Goal: Information Seeking & Learning: Learn about a topic

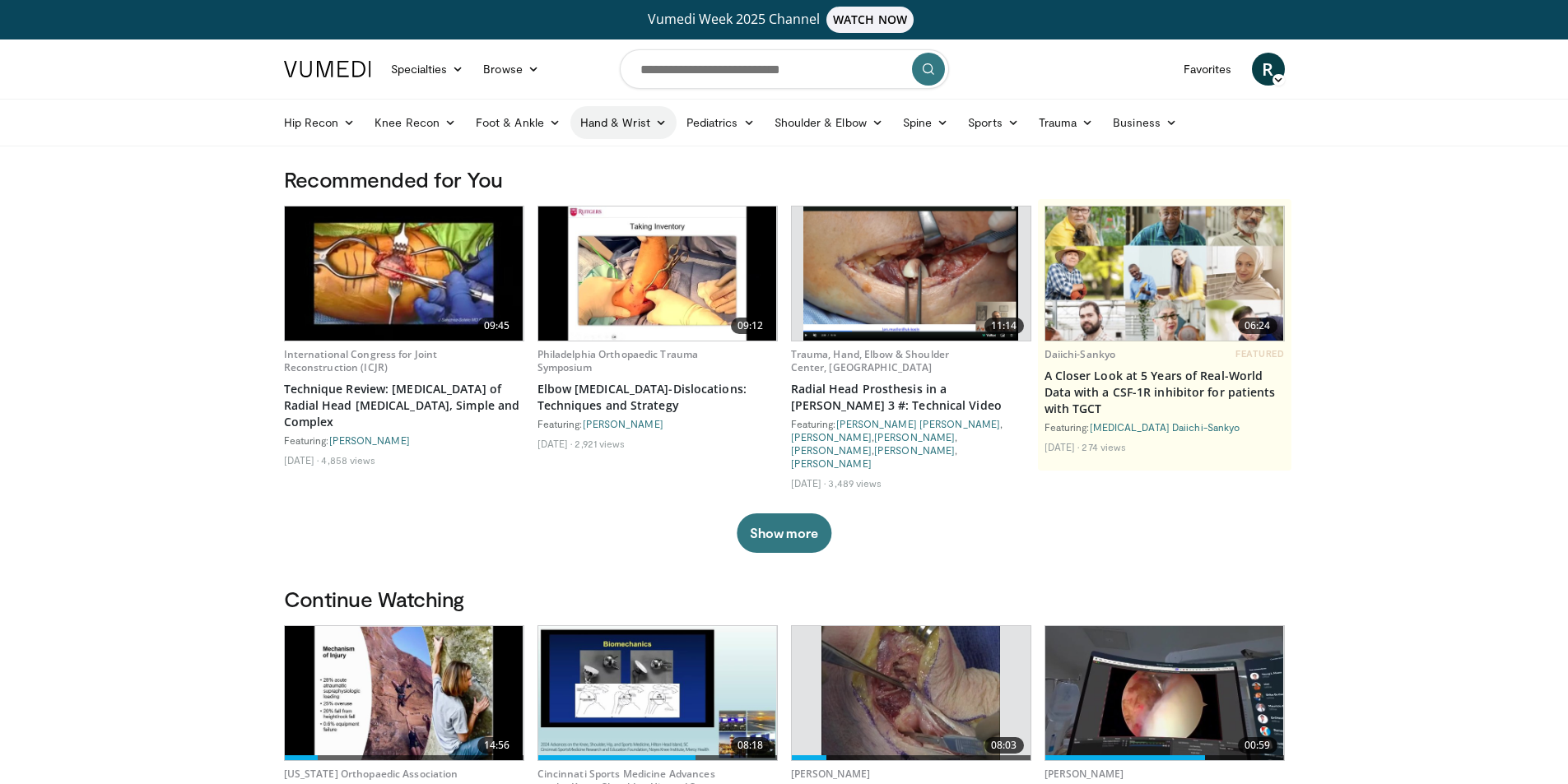
click at [660, 122] on icon at bounding box center [660, 122] width 12 height 12
click at [639, 129] on link "Hand & Wrist" at bounding box center [624, 122] width 106 height 33
click at [656, 126] on icon at bounding box center [660, 122] width 12 height 12
click at [628, 178] on link "Wrist" at bounding box center [669, 187] width 196 height 26
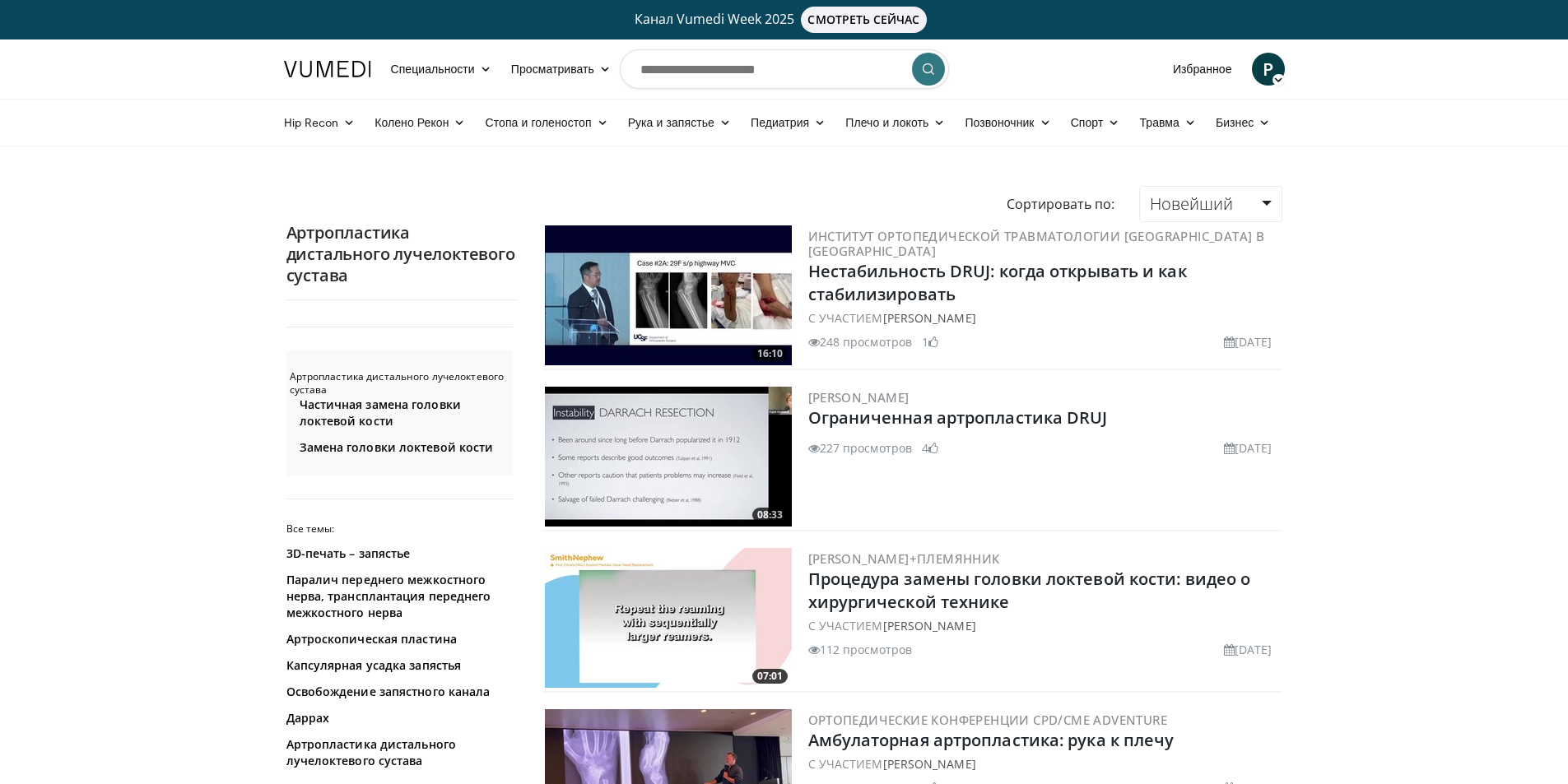
scroll to position [247, 0]
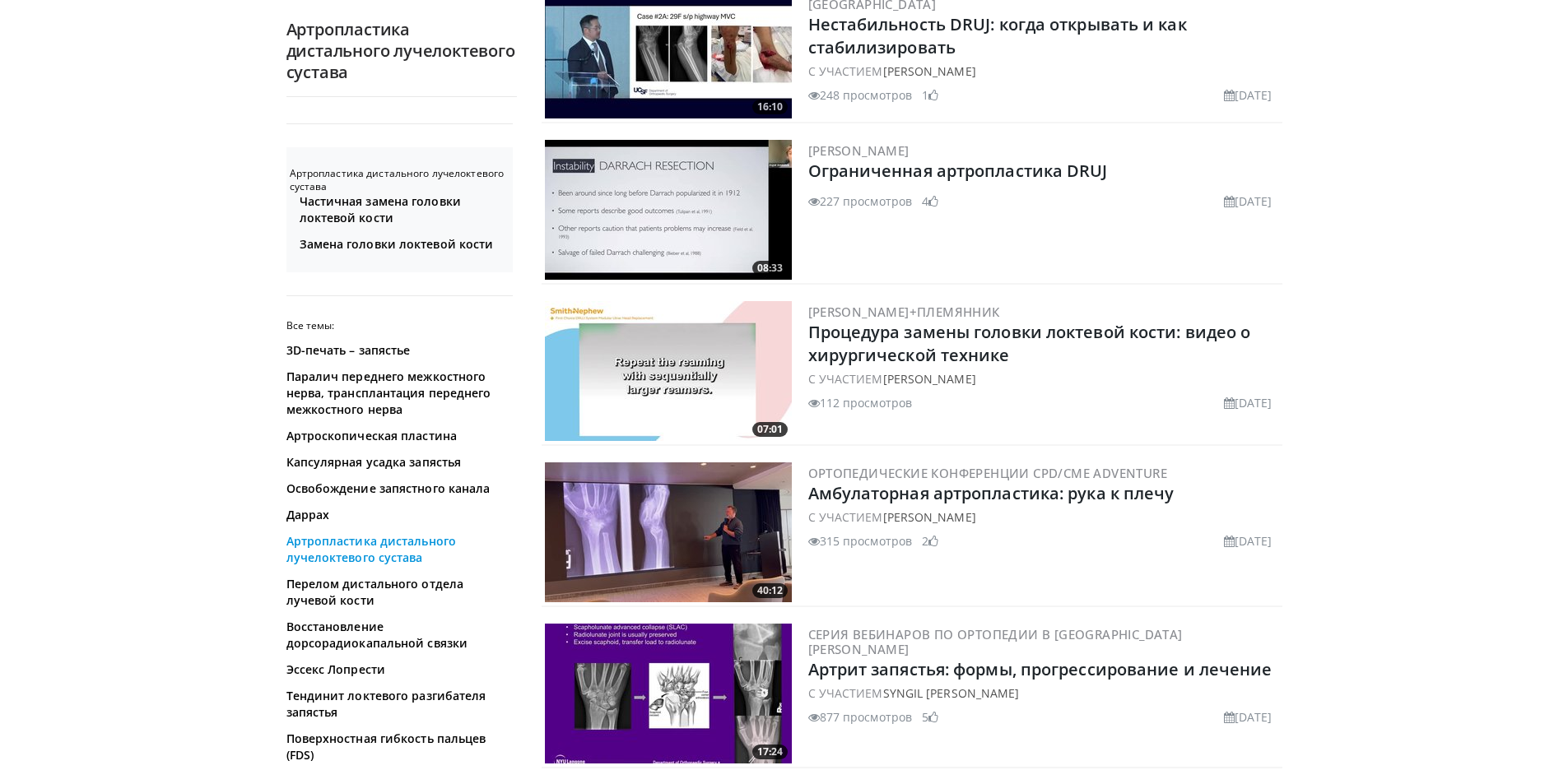
click at [392, 551] on font "Артропластика дистального лучелоктевого сустава" at bounding box center [372, 550] width 171 height 32
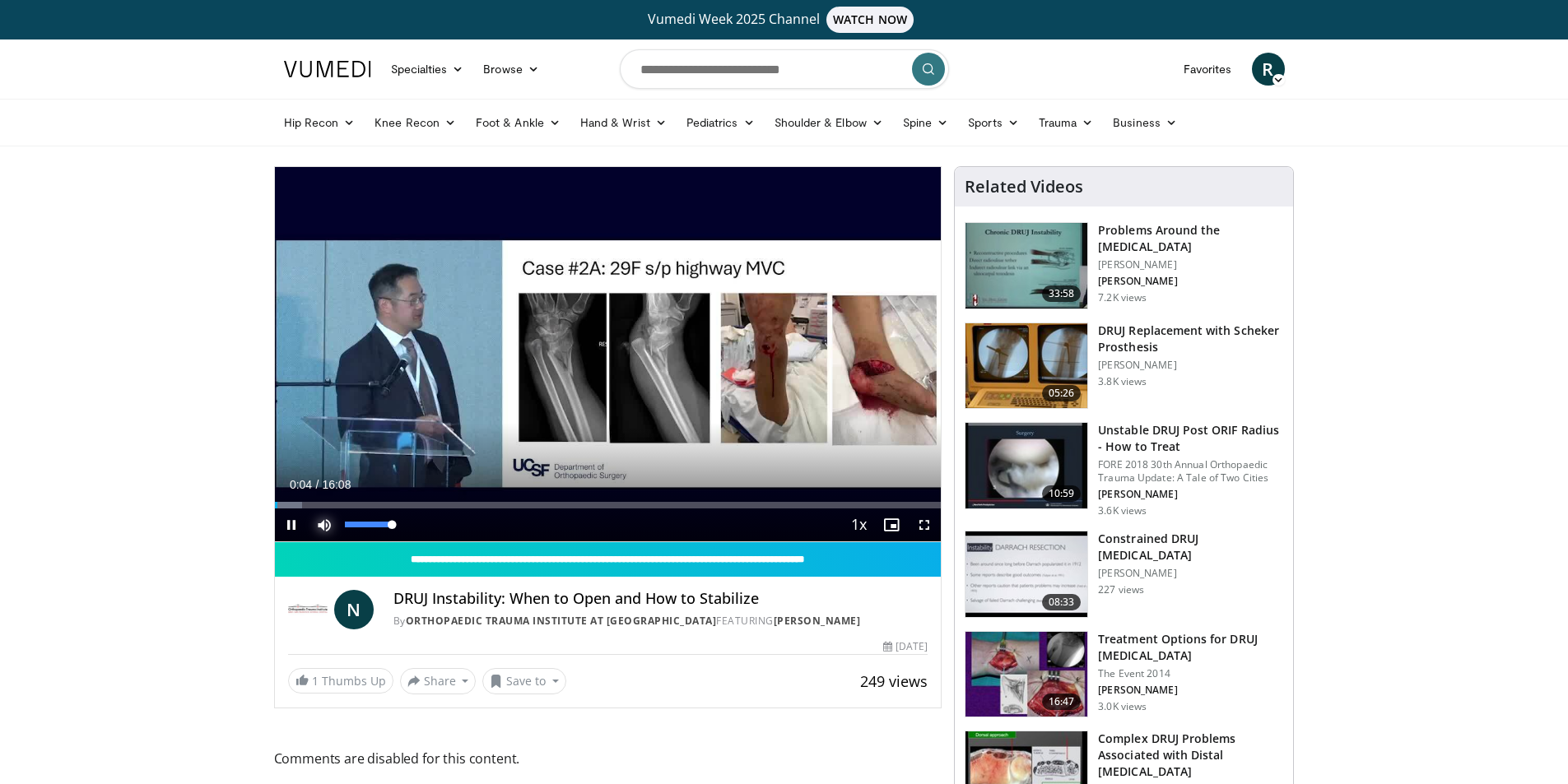
click at [333, 525] on span "Video Player" at bounding box center [324, 524] width 33 height 33
click at [334, 525] on span "Video Player" at bounding box center [324, 524] width 33 height 33
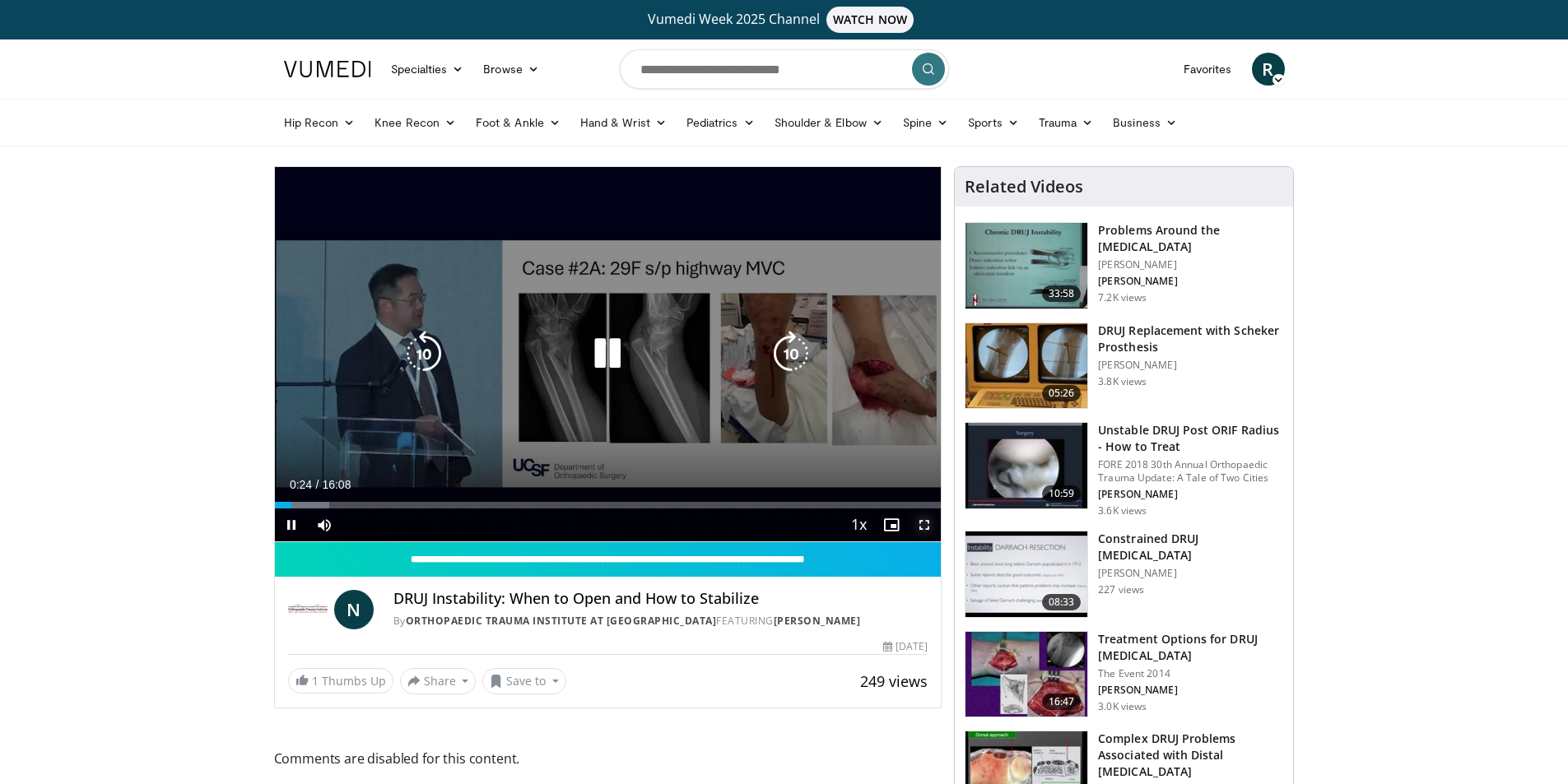
drag, startPoint x: 926, startPoint y: 518, endPoint x: 926, endPoint y: 590, distance: 72.0
click at [926, 518] on span "Video Player" at bounding box center [924, 524] width 33 height 33
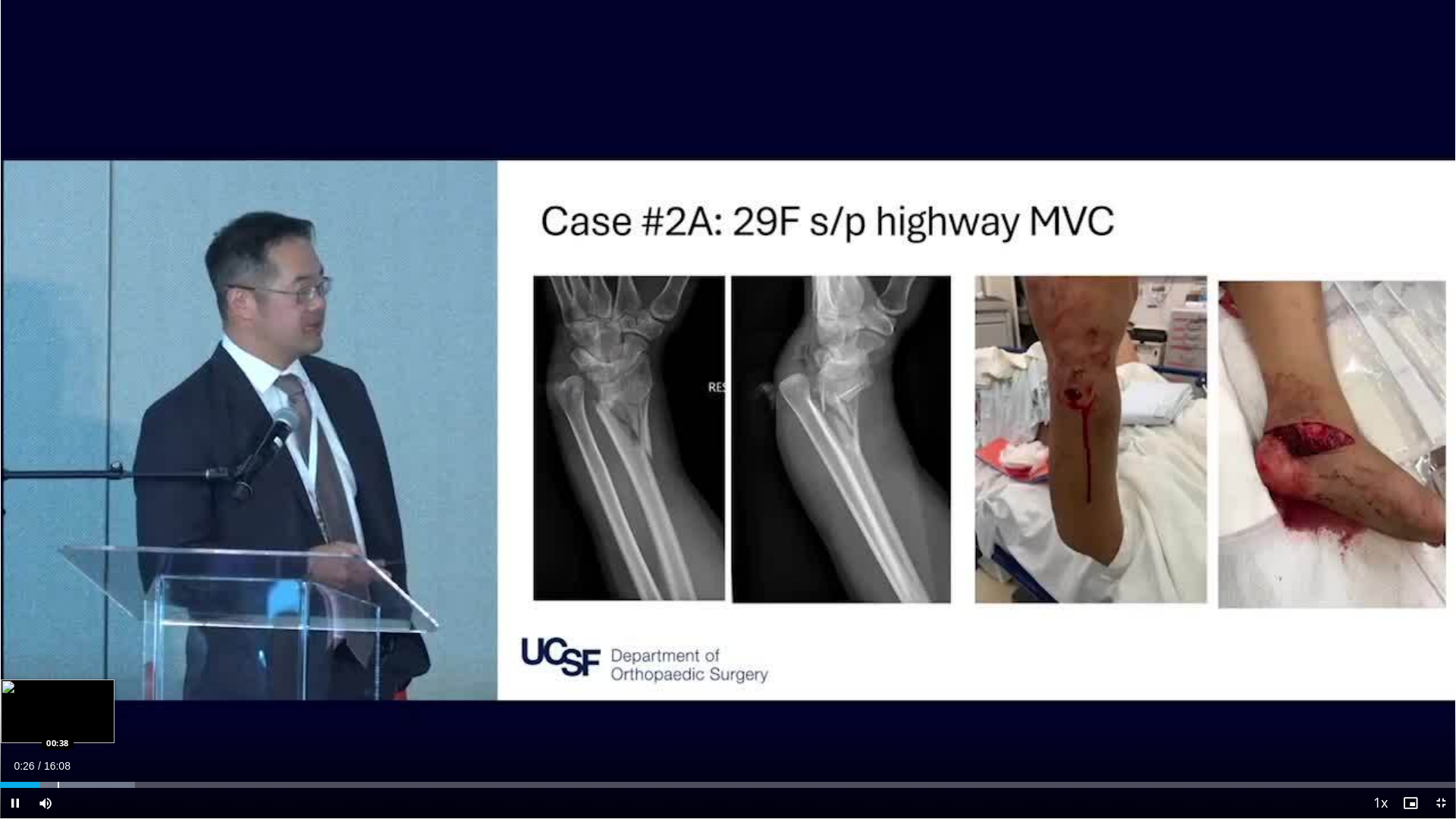
click at [59, 722] on div "Loaded : 9.27% 00:26 00:38" at bounding box center [728, 780] width 1456 height 14
click at [70, 722] on div "Progress Bar" at bounding box center [70, 784] width 2 height 6
click at [103, 722] on div "Loaded : 9.27% 01:08 01:08" at bounding box center [728, 780] width 1456 height 14
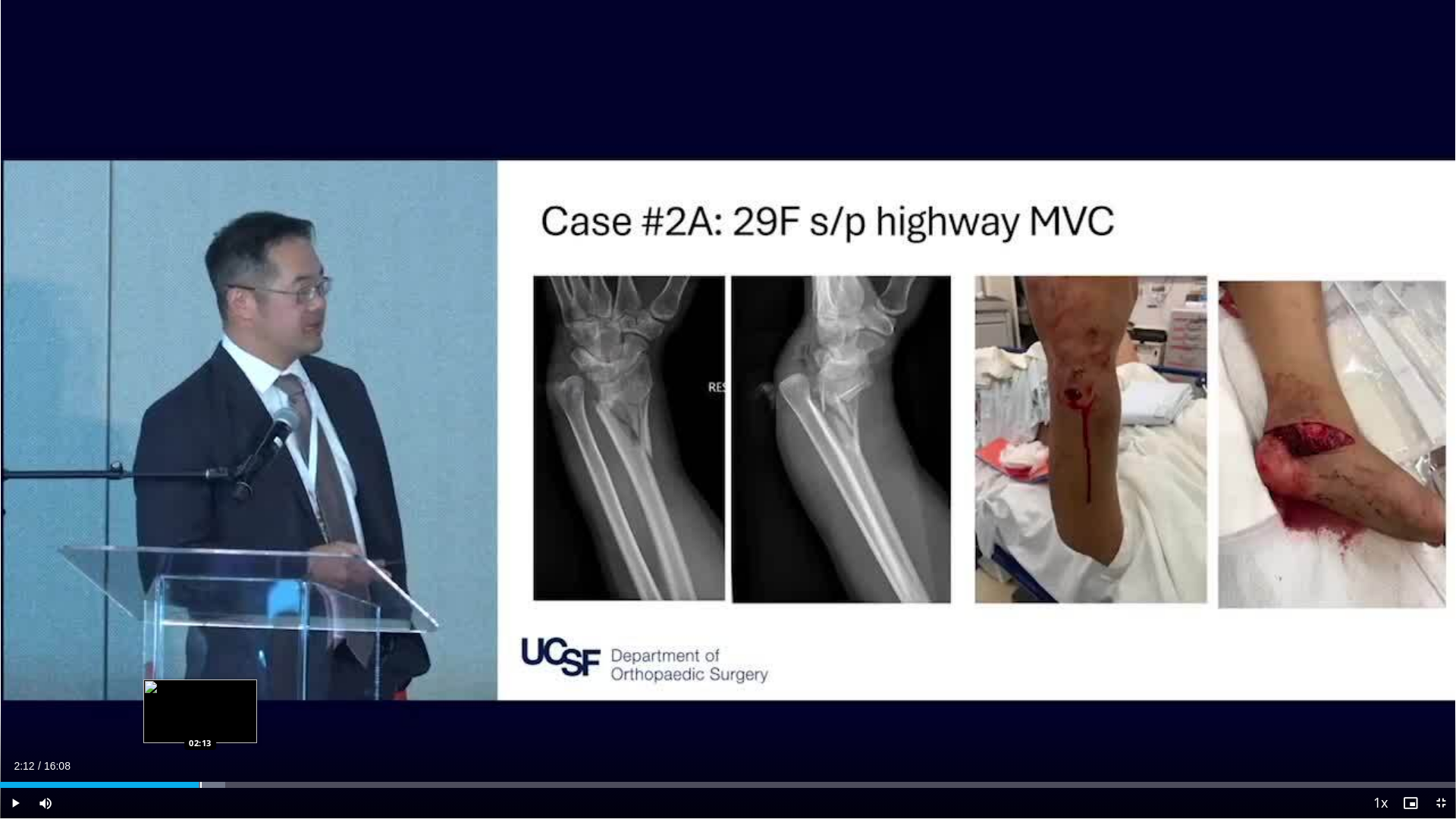
click at [199, 722] on div "Loaded : 15.45% 02:12 02:13" at bounding box center [728, 780] width 1456 height 14
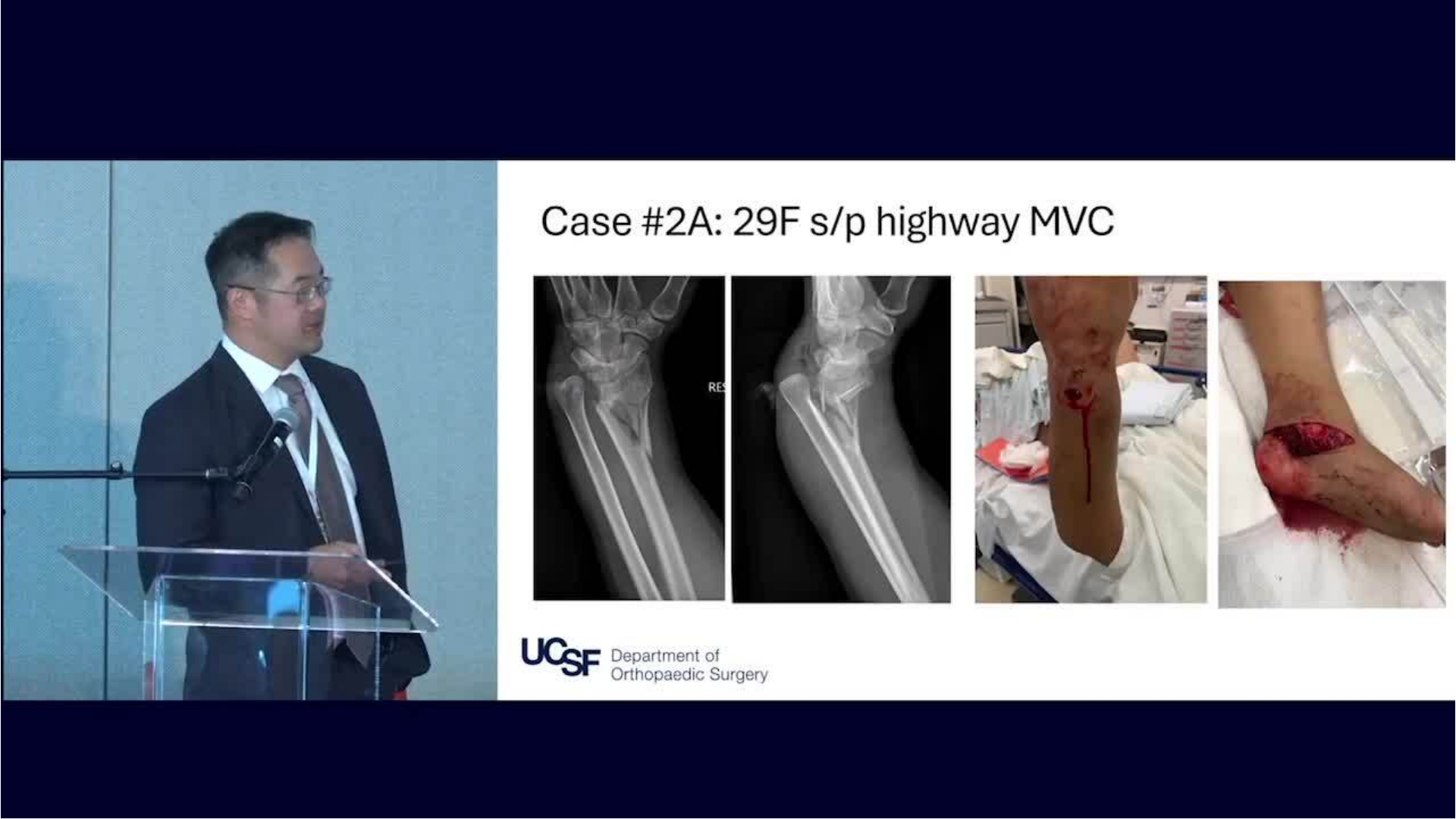
click at [233, 722] on div "10 seconds Tap to unmute" at bounding box center [728, 409] width 1456 height 818
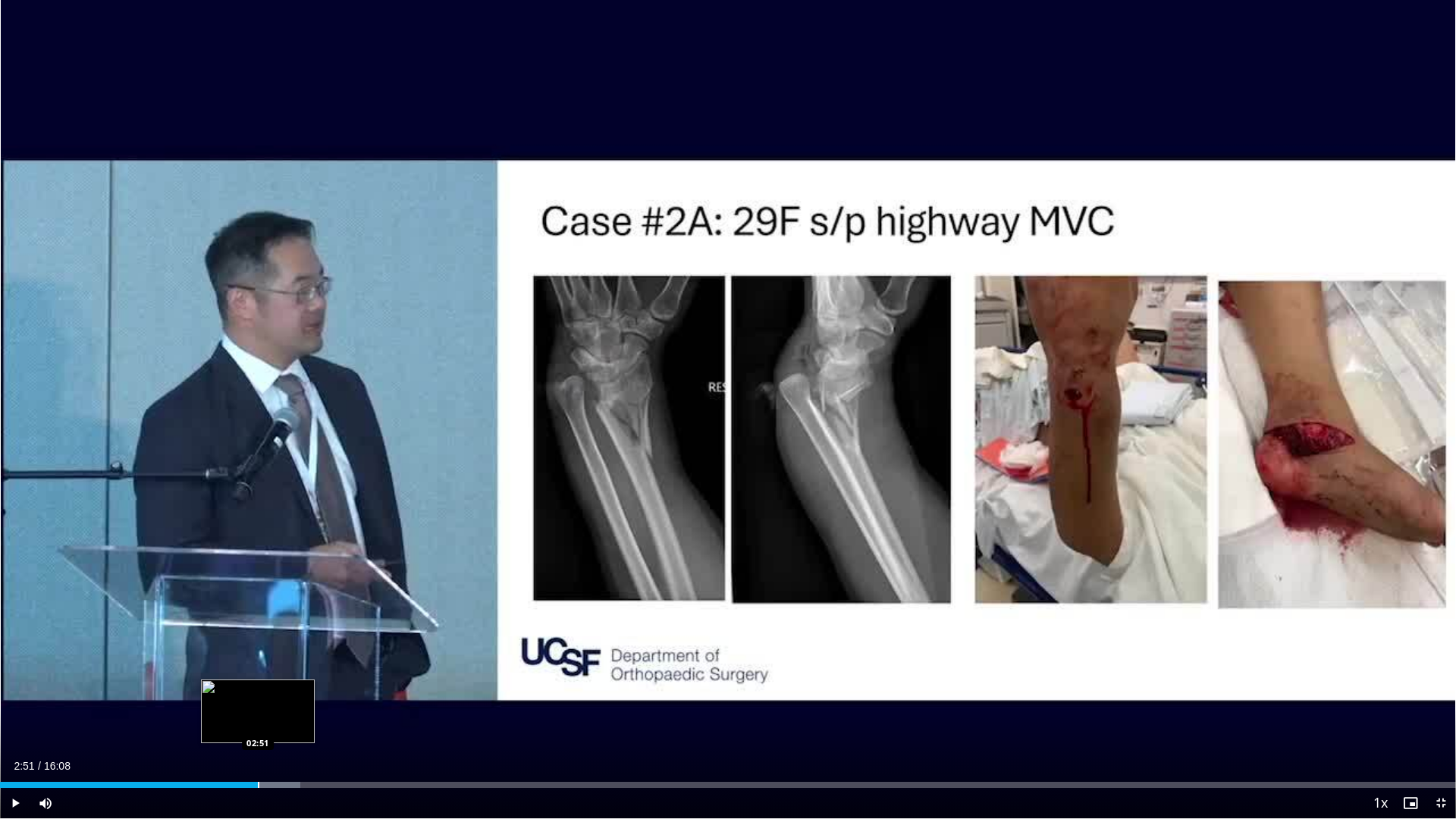
click at [257, 722] on div "Progress Bar" at bounding box center [258, 784] width 2 height 6
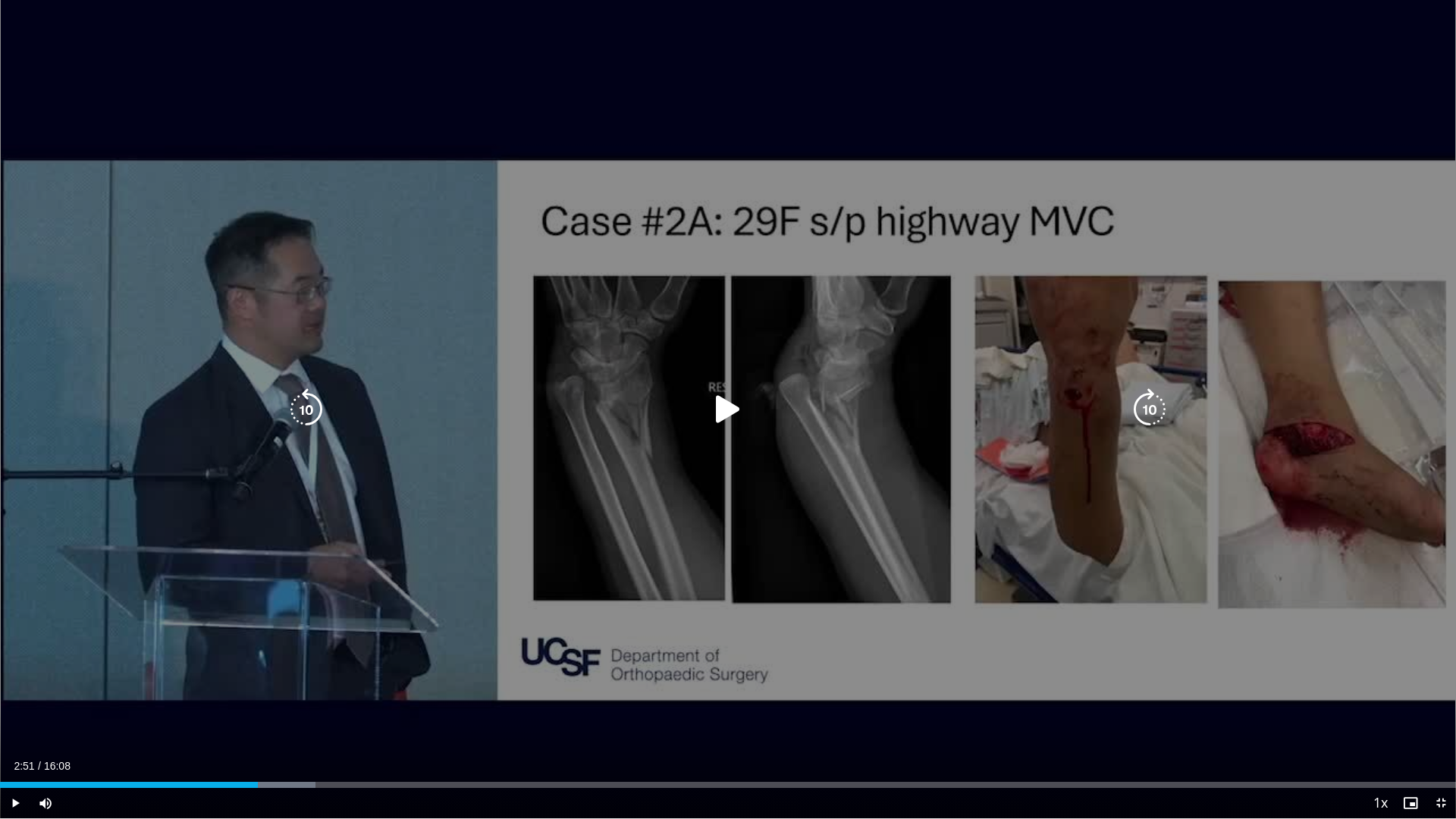
click at [289, 722] on div "10 seconds Tap to unmute" at bounding box center [728, 409] width 1456 height 818
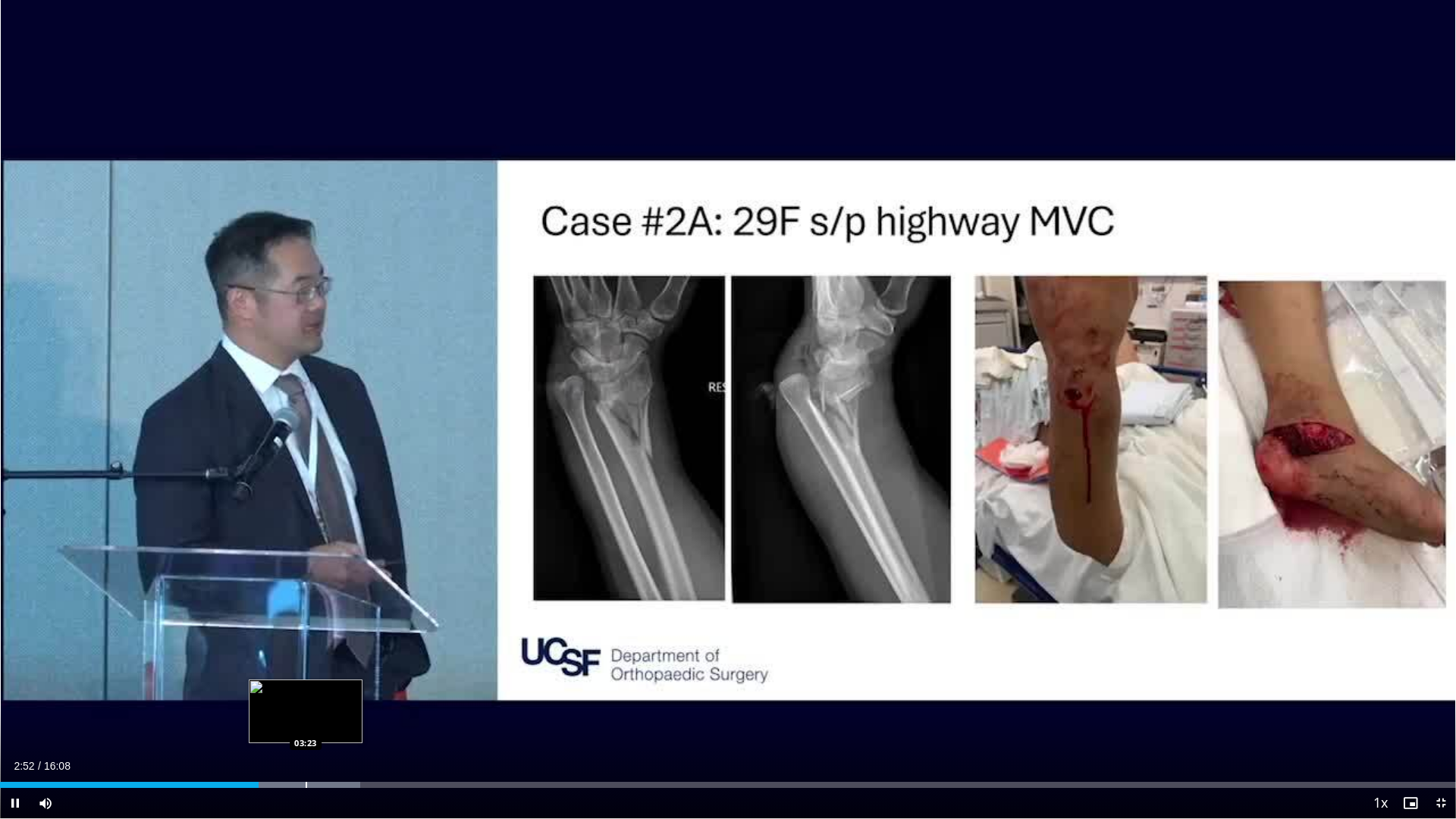
click at [305, 722] on div "Loaded : 24.73% 02:52 03:23" at bounding box center [728, 780] width 1456 height 14
click at [369, 722] on div "Progress Bar" at bounding box center [370, 784] width 2 height 6
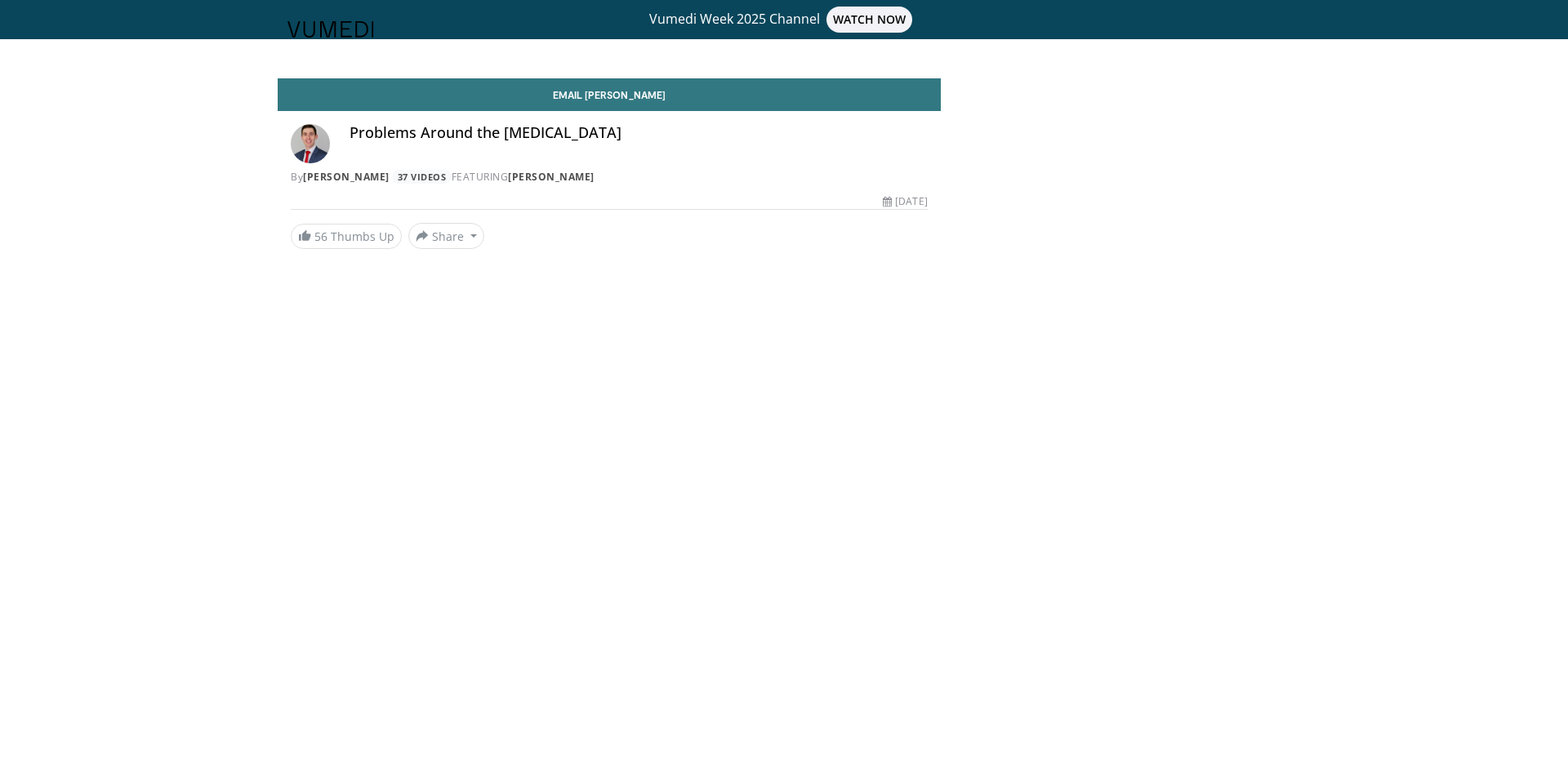
click at [922, 510] on body "Vumedi Week 2025 Channel WATCH NOW Specialties Adult & Family Medicine Allergy,…" at bounding box center [784, 389] width 1568 height 778
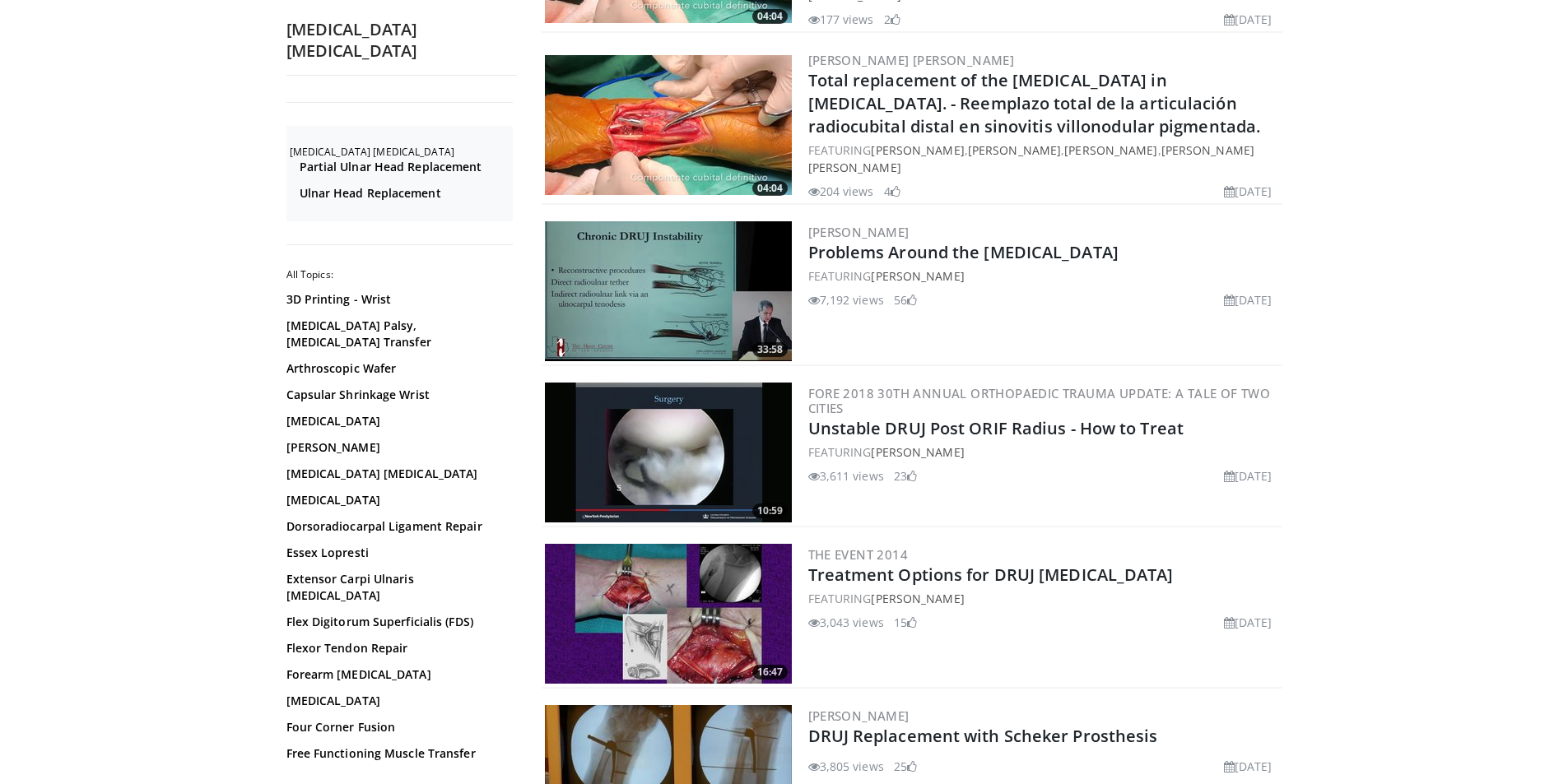
scroll to position [1317, 0]
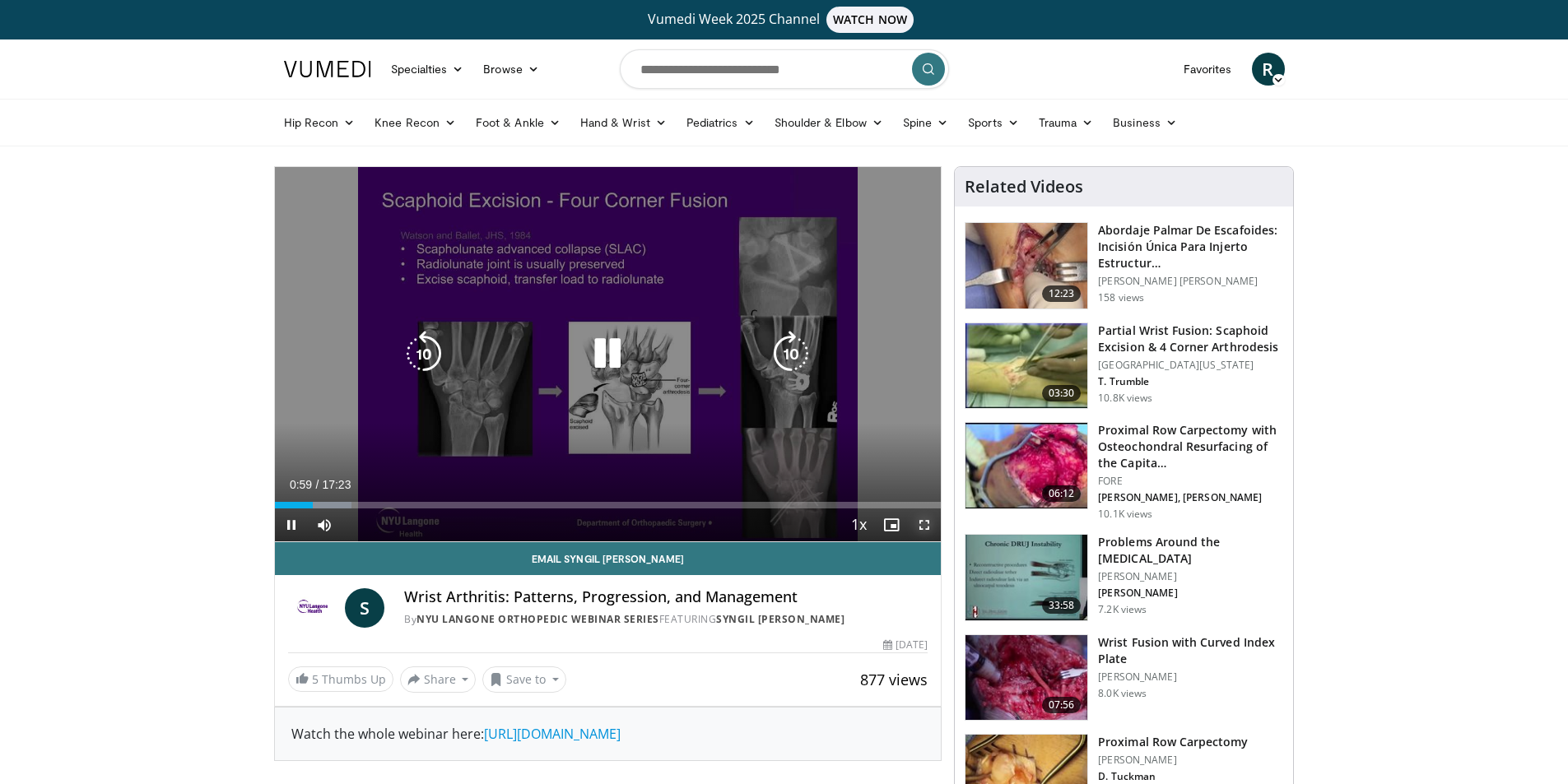
drag, startPoint x: 922, startPoint y: 530, endPoint x: 922, endPoint y: 602, distance: 72.0
click at [922, 530] on span "Video Player" at bounding box center [924, 524] width 33 height 33
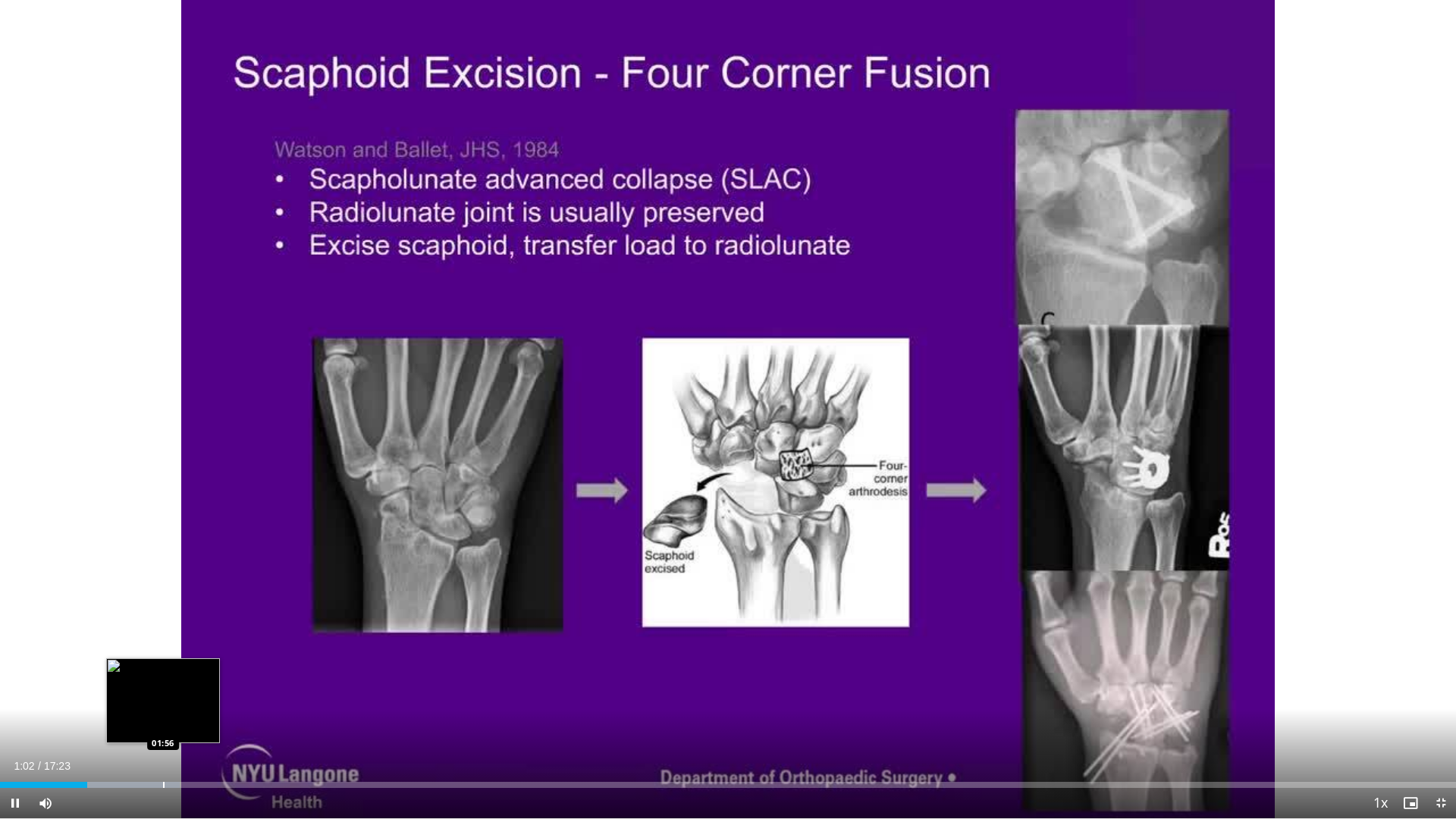
click at [161, 722] on div "Loaded : 12.35% 01:02 01:56" at bounding box center [728, 780] width 1456 height 14
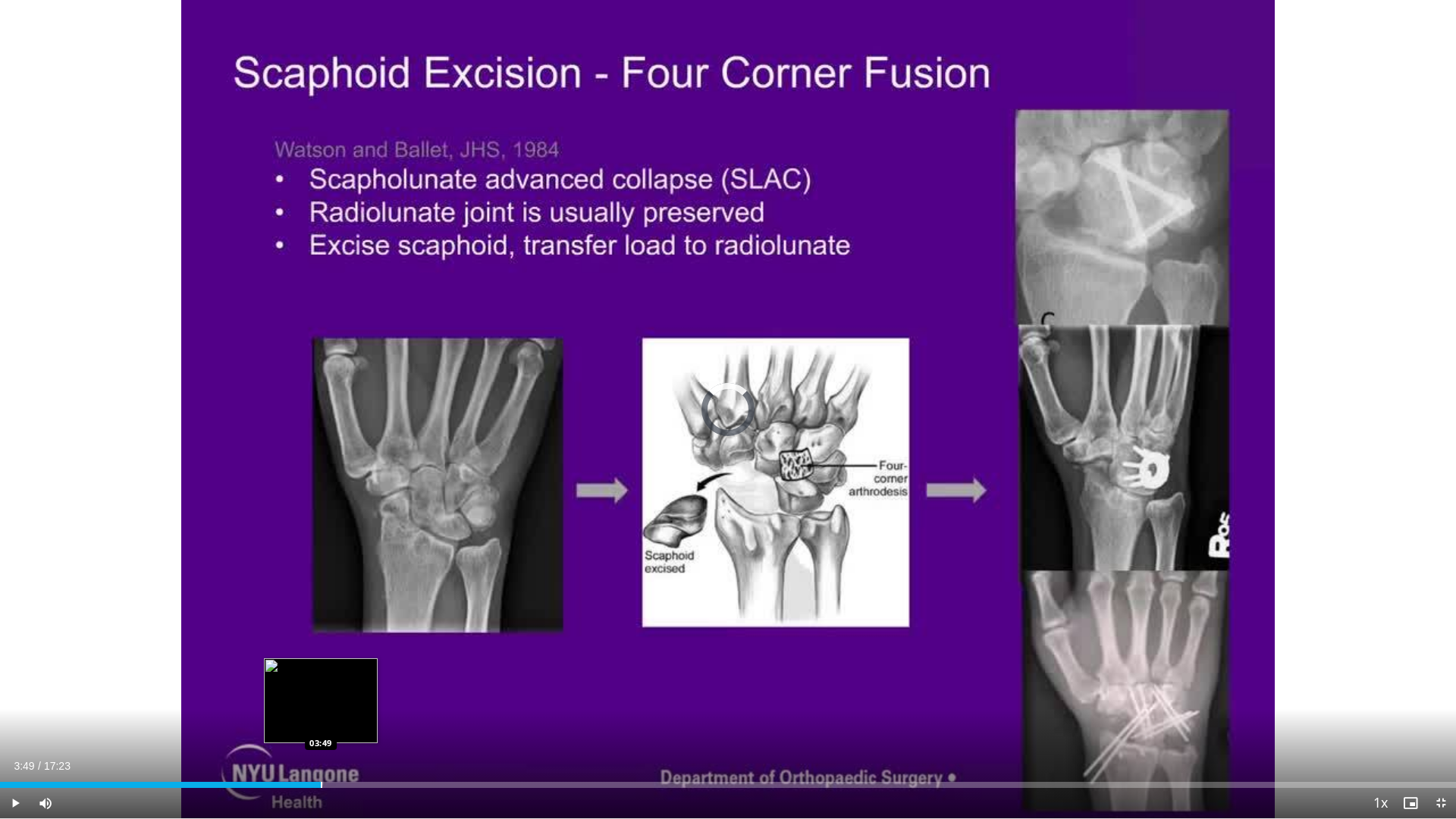
click at [320, 722] on div "Progress Bar" at bounding box center [321, 784] width 2 height 6
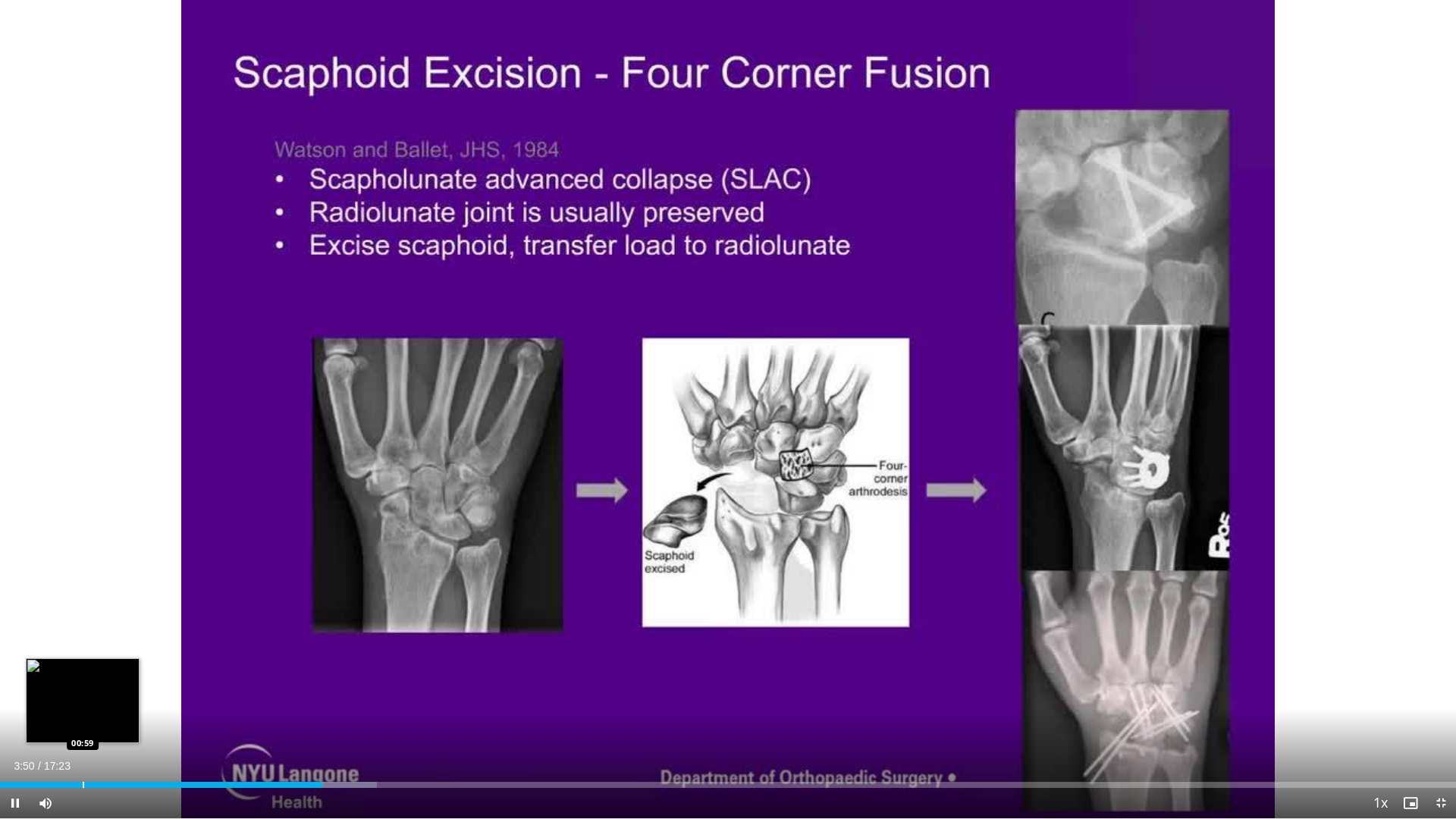
click at [83, 722] on div "Progress Bar" at bounding box center [84, 784] width 2 height 6
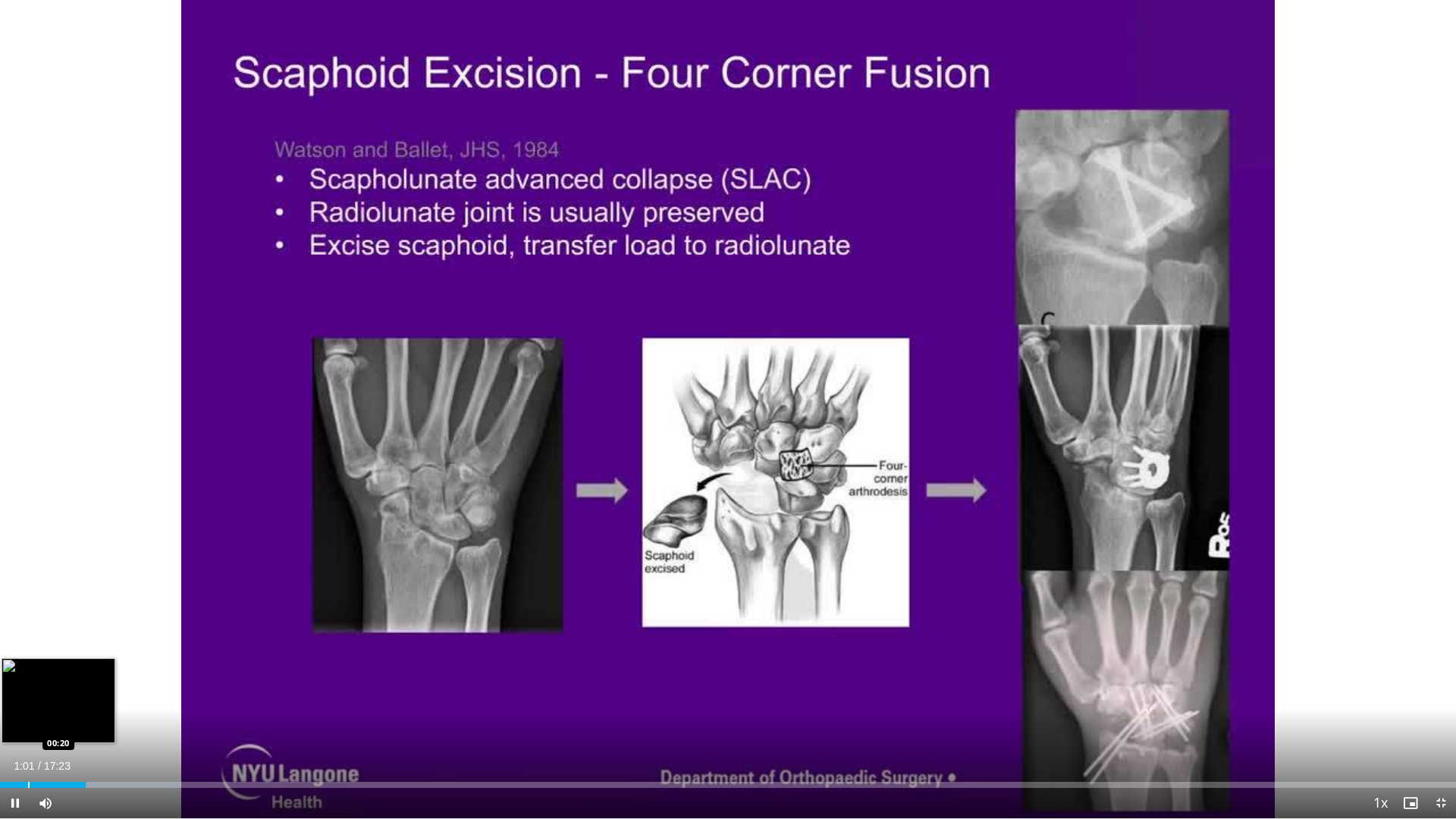
click at [28, 722] on div "Loaded : 12.35% 01:01 00:20" at bounding box center [728, 780] width 1456 height 14
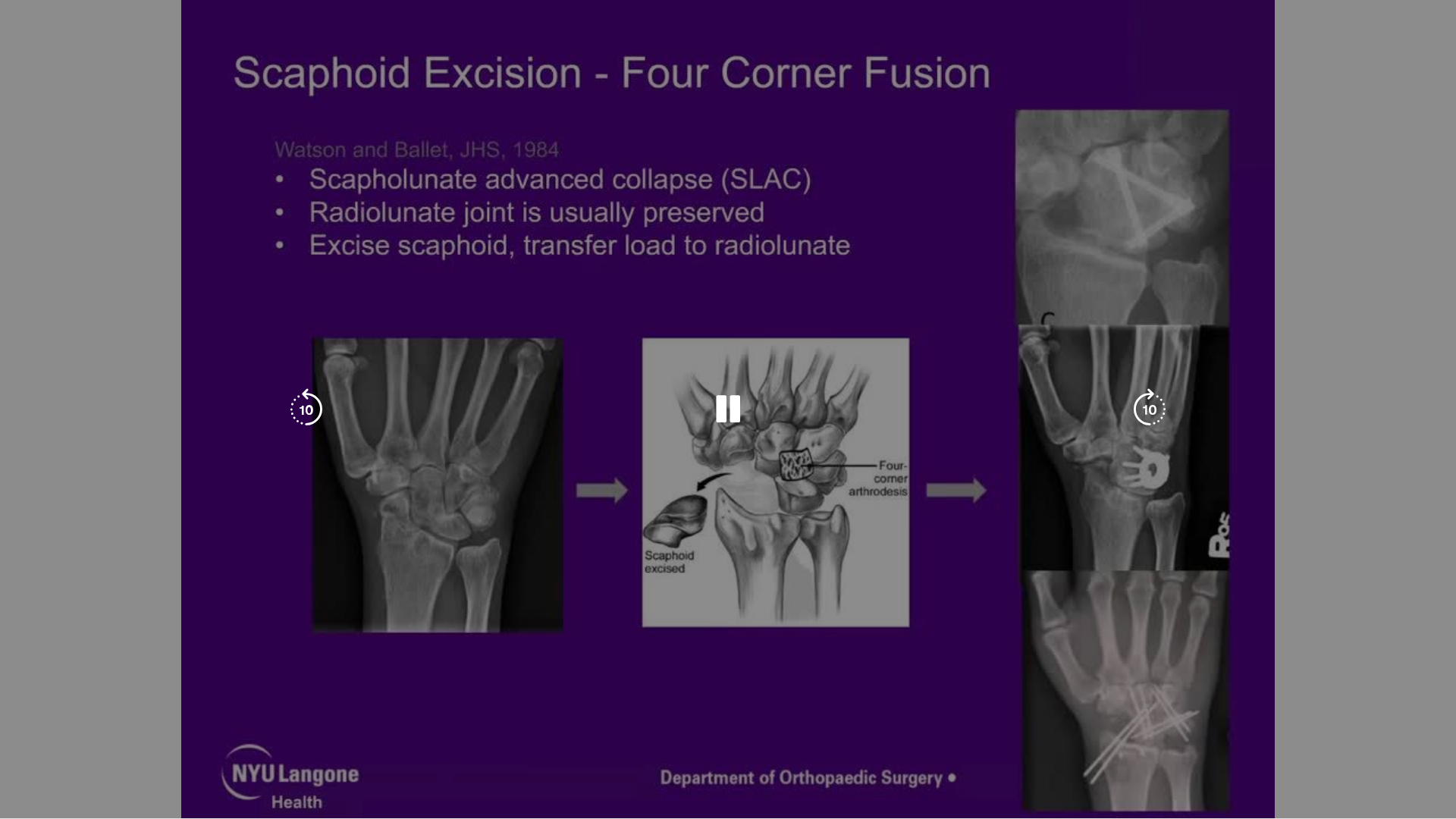
click at [475, 576] on div "10 seconds Tap to unmute" at bounding box center [728, 409] width 1456 height 818
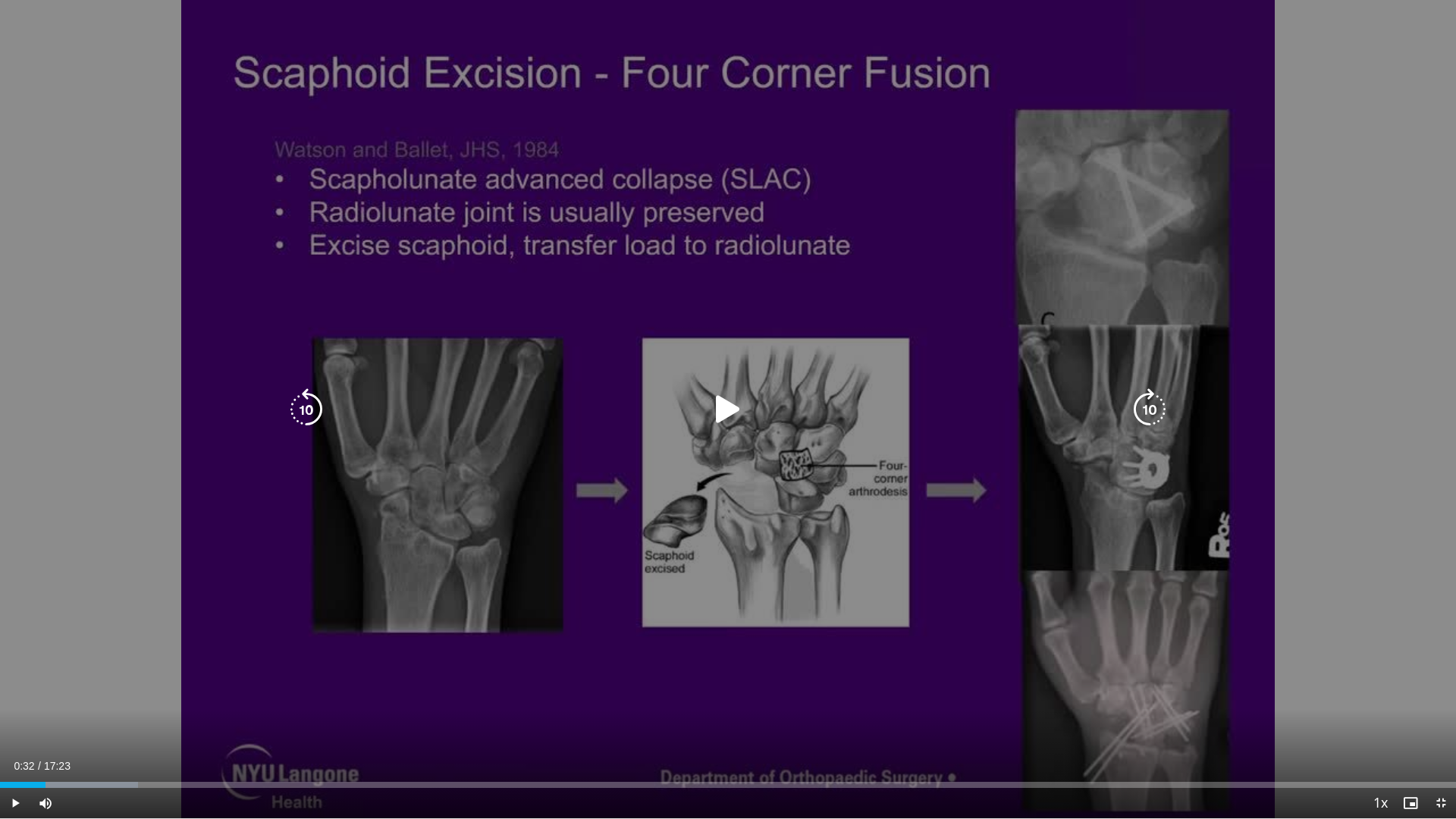
click at [646, 527] on div "10 seconds Tap to unmute" at bounding box center [728, 409] width 1456 height 818
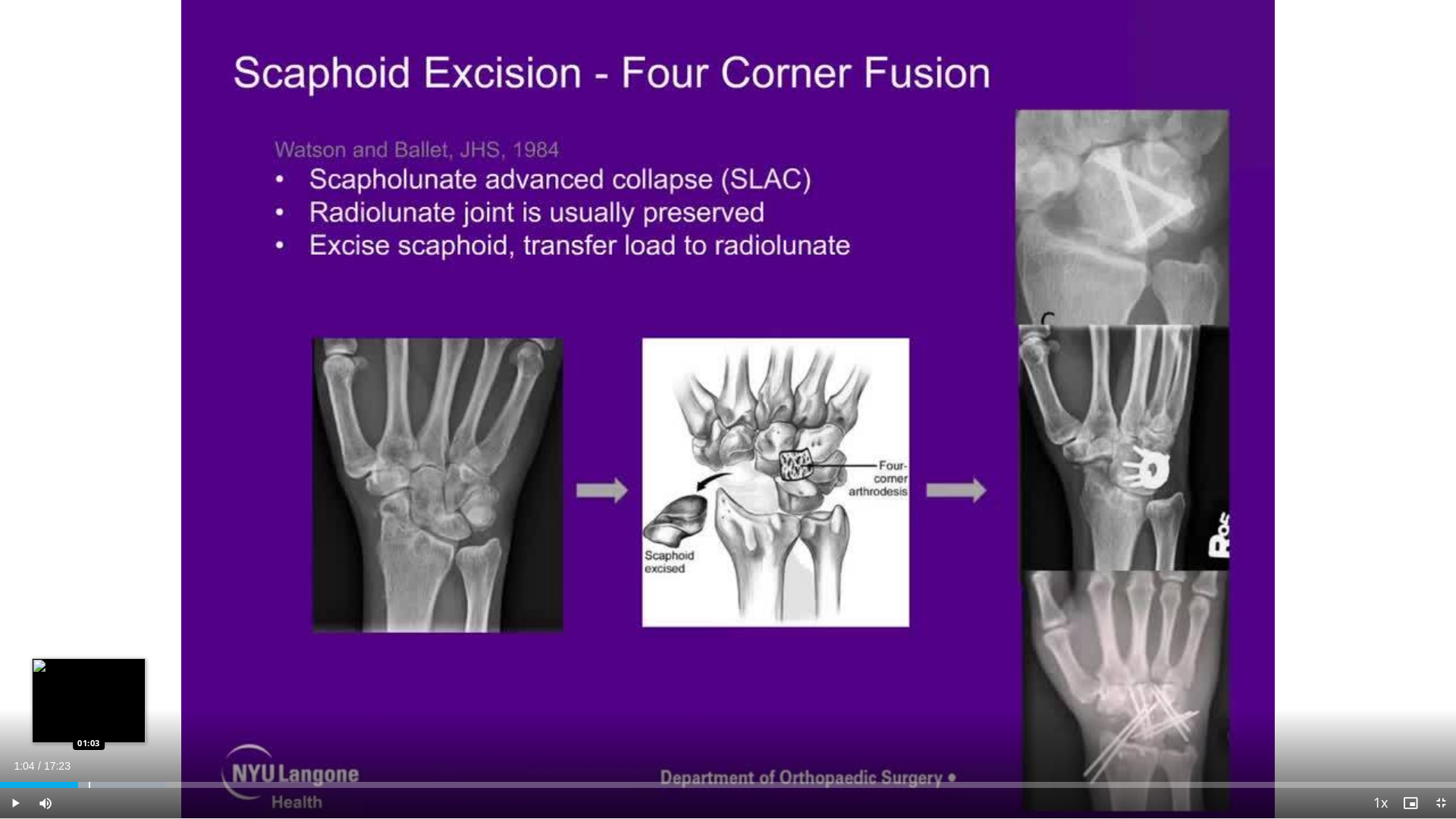
click at [89, 722] on div "Loaded : 11.40% 00:55 01:03" at bounding box center [728, 780] width 1456 height 14
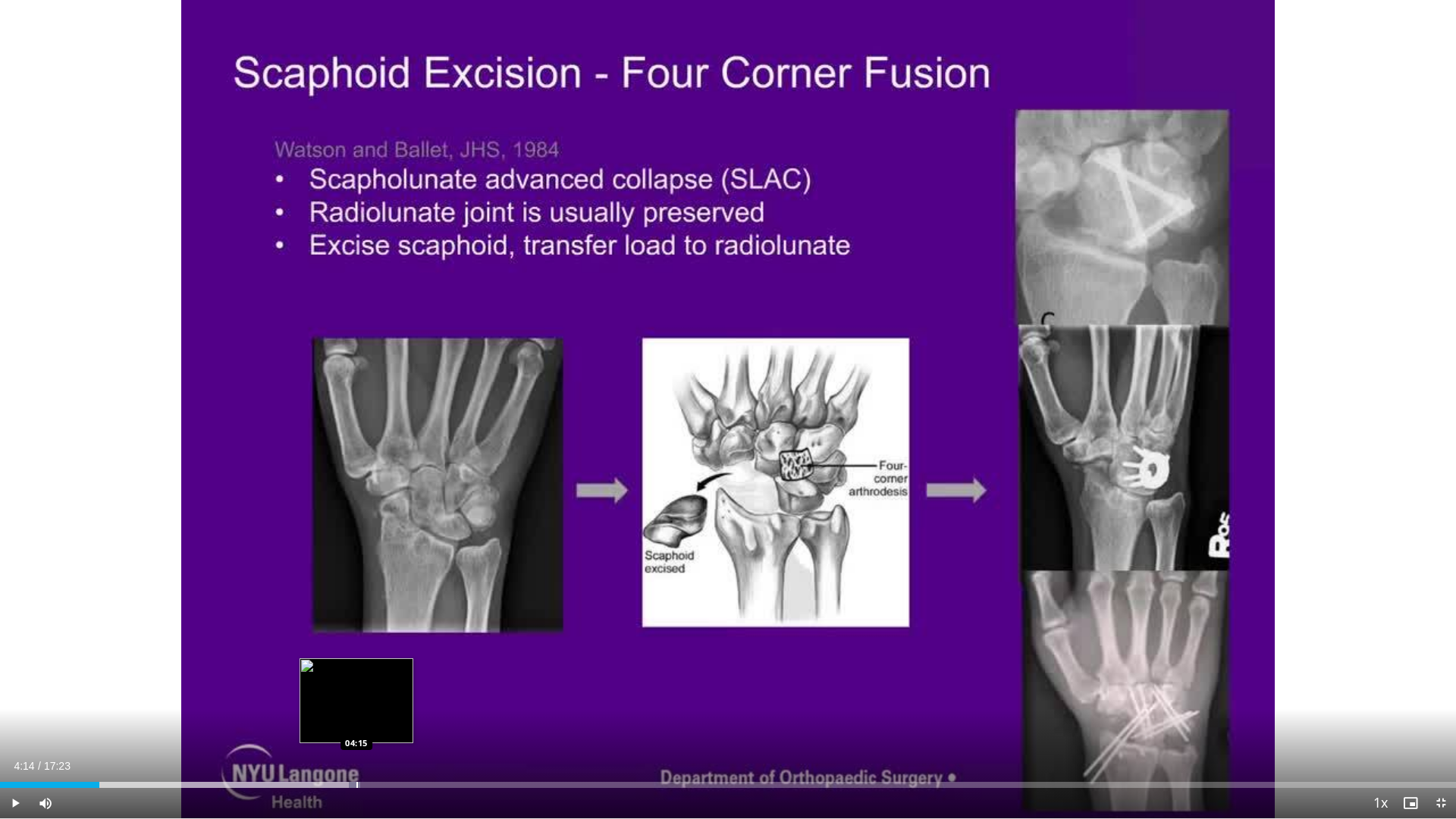
click at [355, 722] on div "Loaded : 24.72% 04:14 04:15" at bounding box center [728, 784] width 1456 height 6
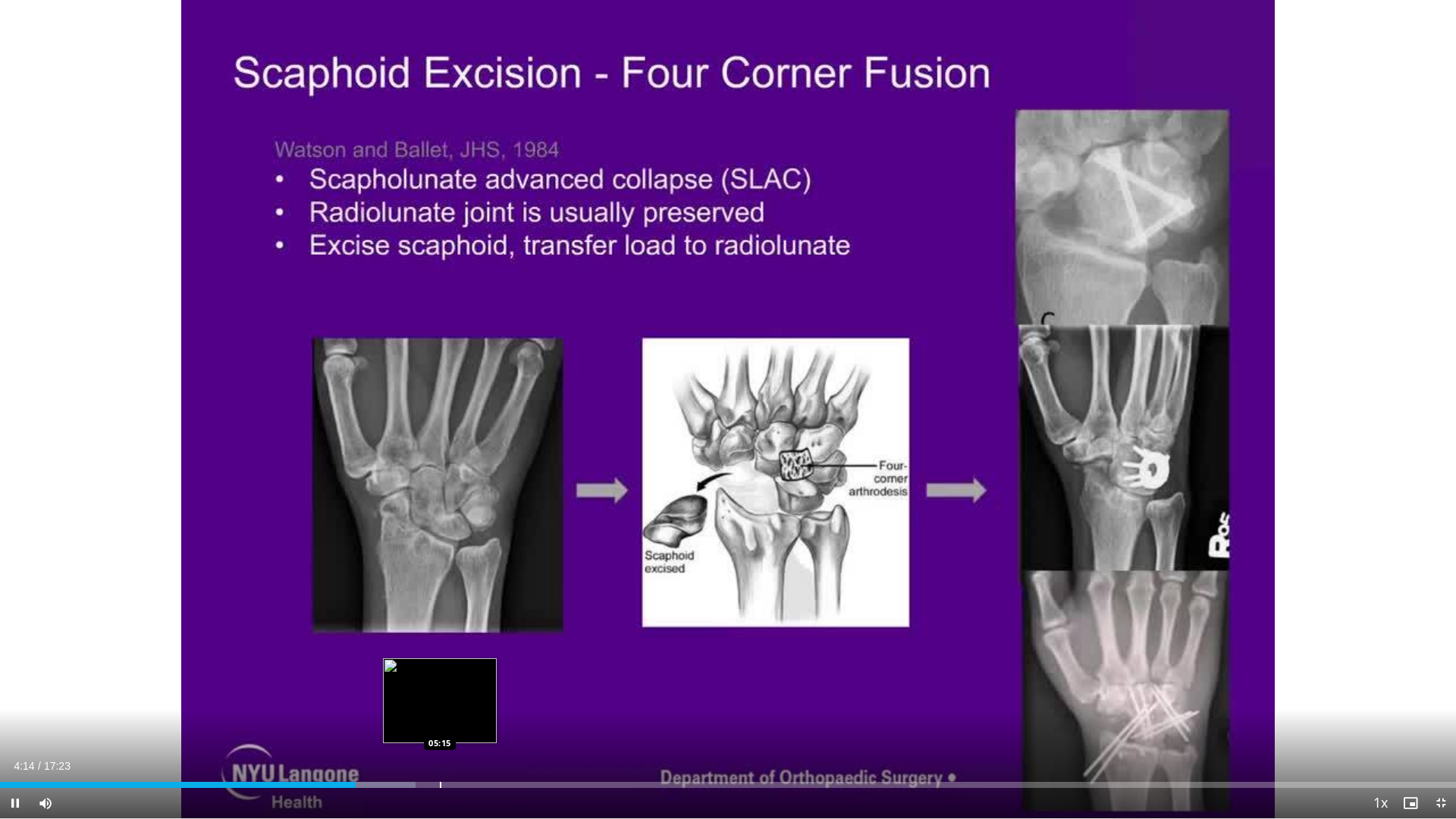
click at [440, 722] on div "Loaded : 28.52% 04:15 05:15" at bounding box center [728, 780] width 1456 height 14
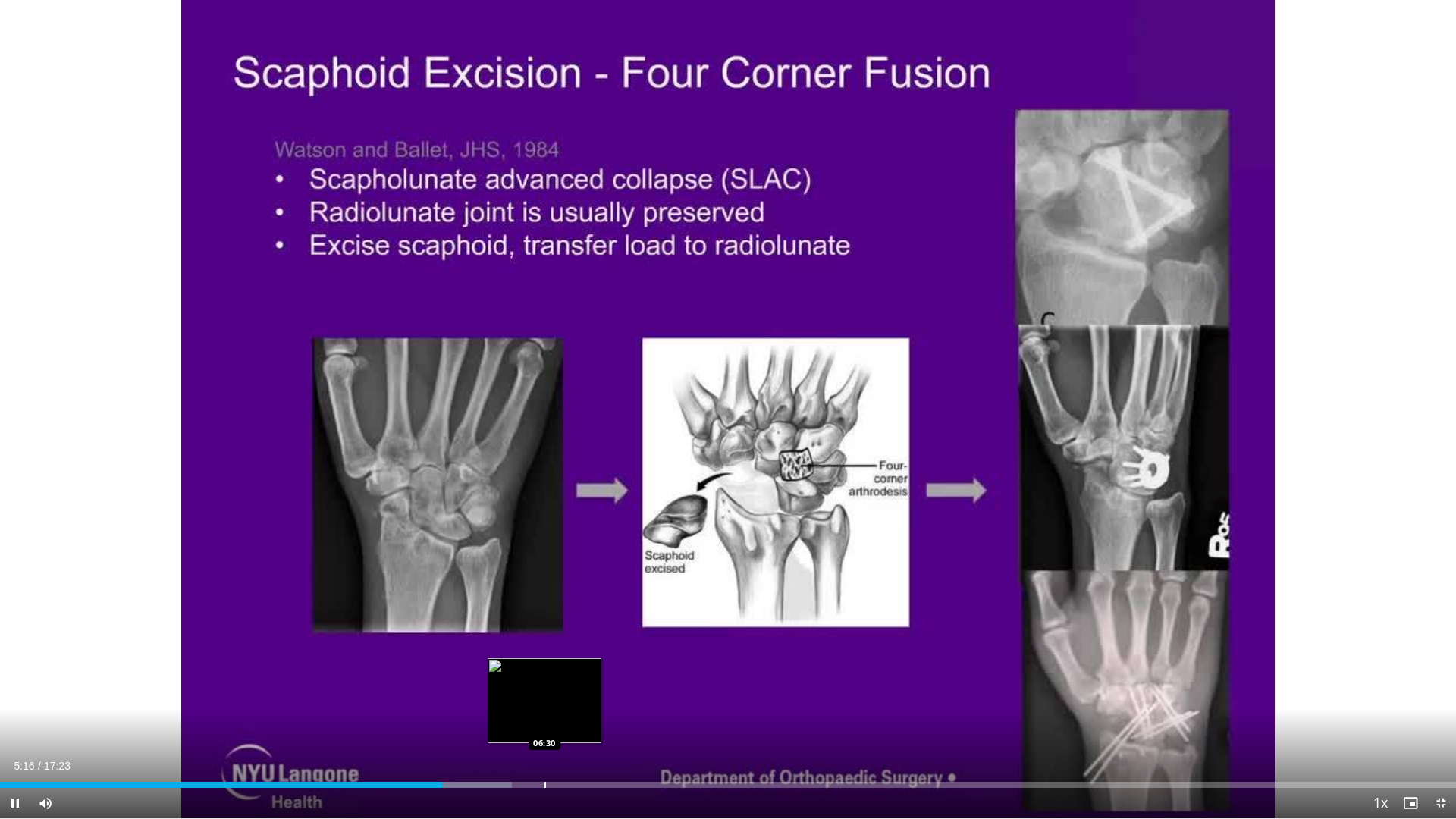
click at [546, 722] on div "Loaded : 35.18% 05:16 06:30" at bounding box center [728, 780] width 1456 height 14
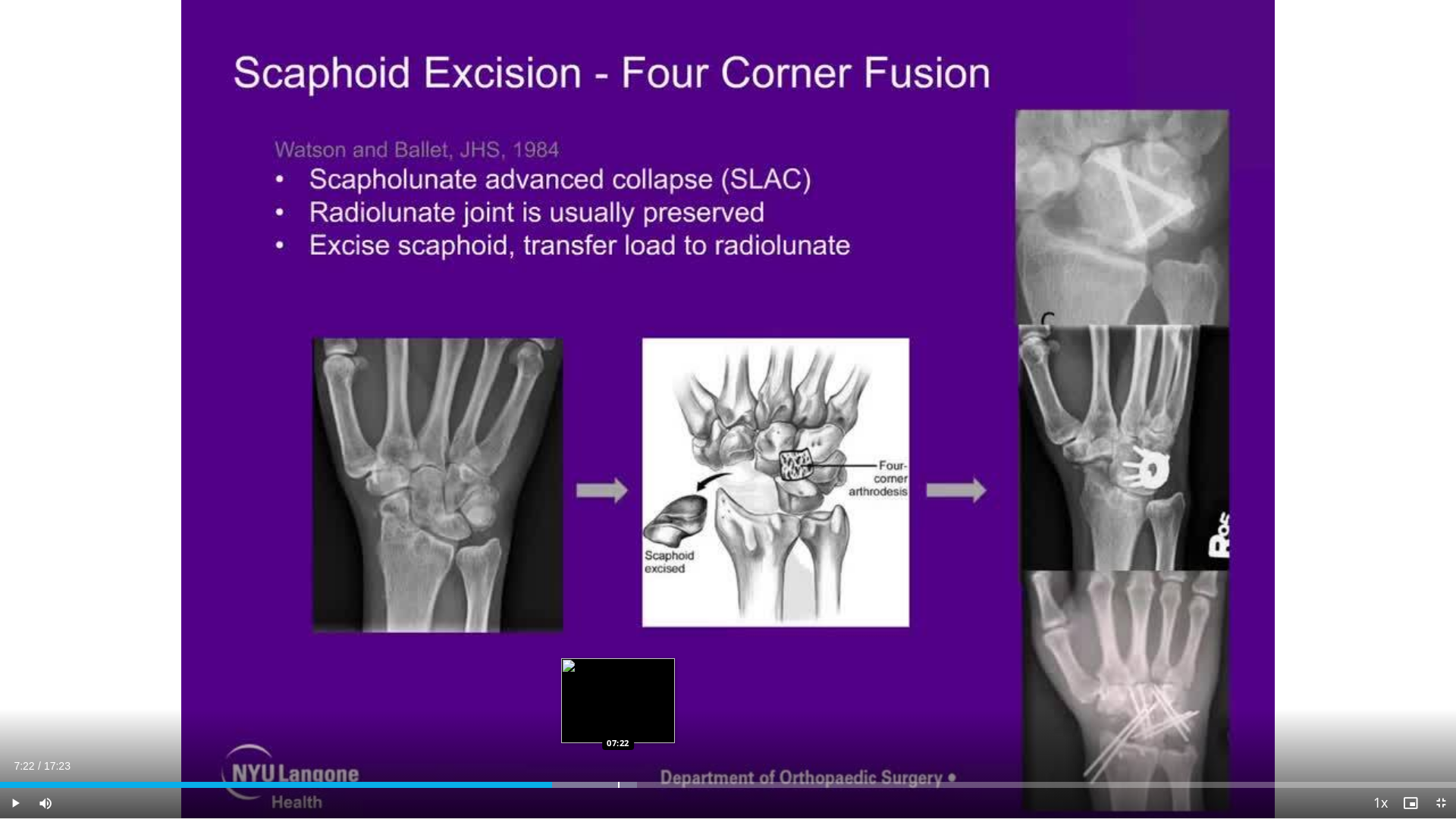
click at [618, 722] on div "Loaded : 43.74% 06:35 07:22" at bounding box center [728, 780] width 1456 height 14
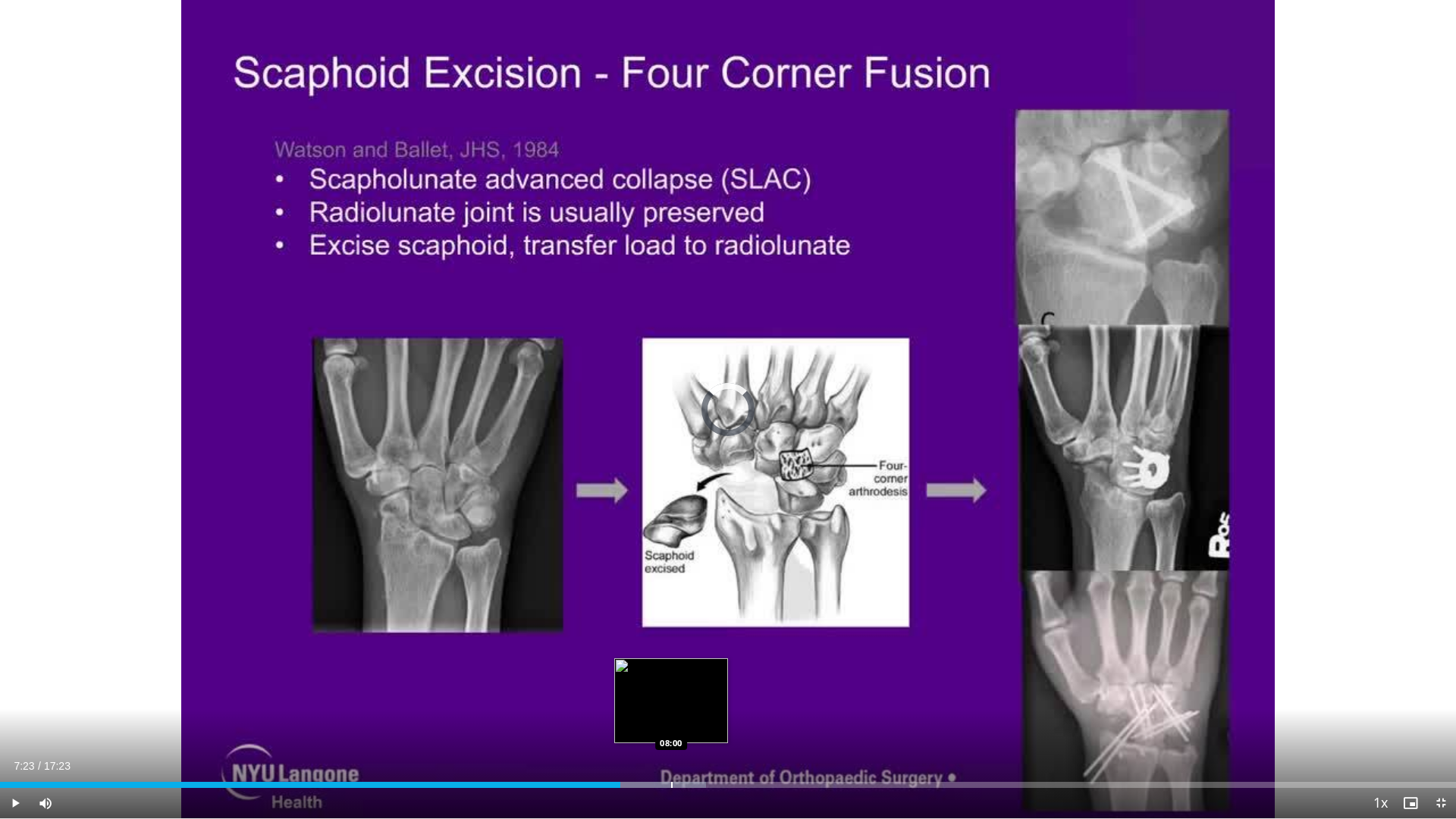
click at [671, 722] on div "Loaded : 48.50% 07:24 08:00" at bounding box center [728, 780] width 1456 height 14
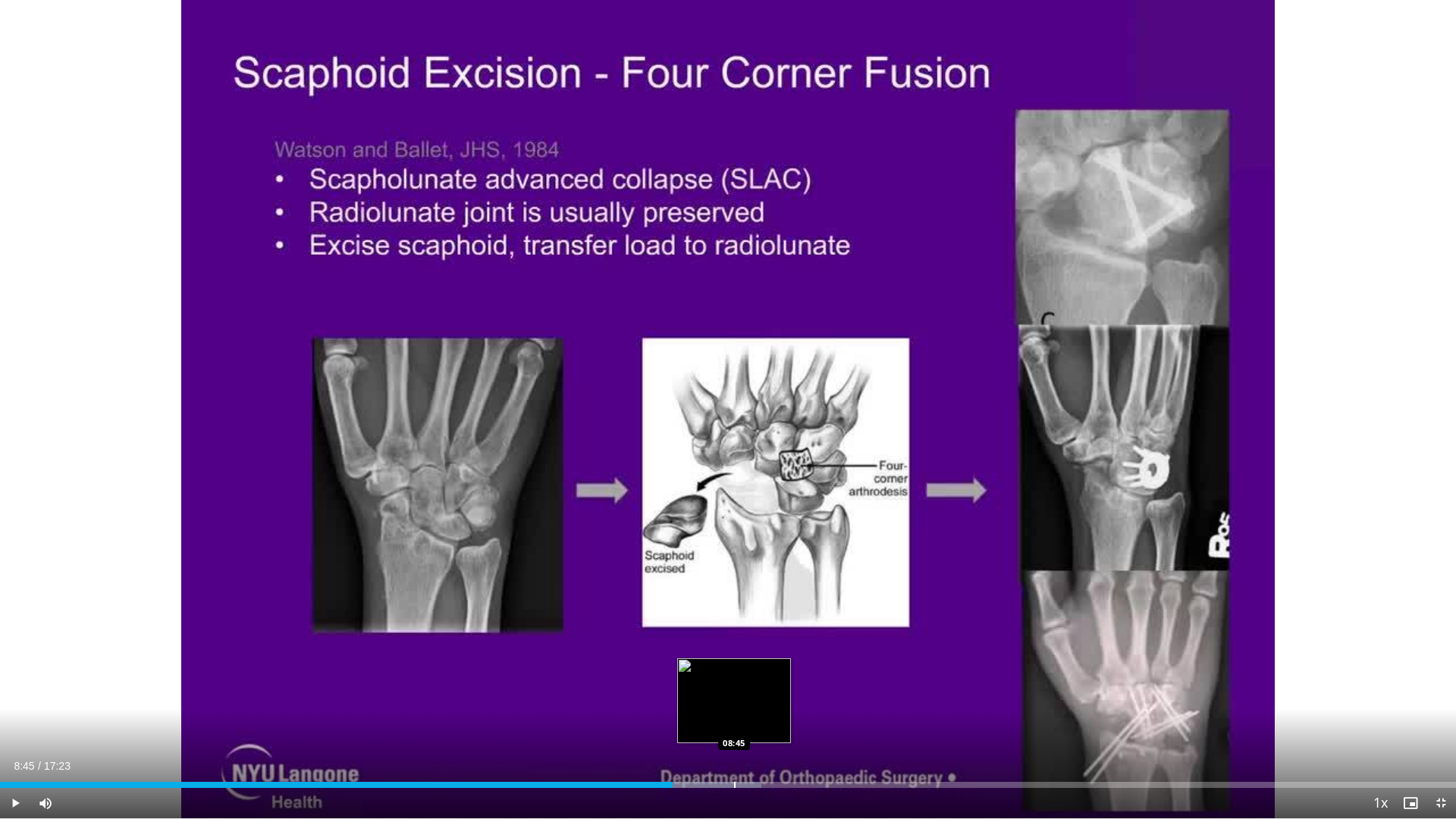
click at [734, 722] on div "Loaded : 52.30% 08:01 08:45" at bounding box center [728, 780] width 1456 height 14
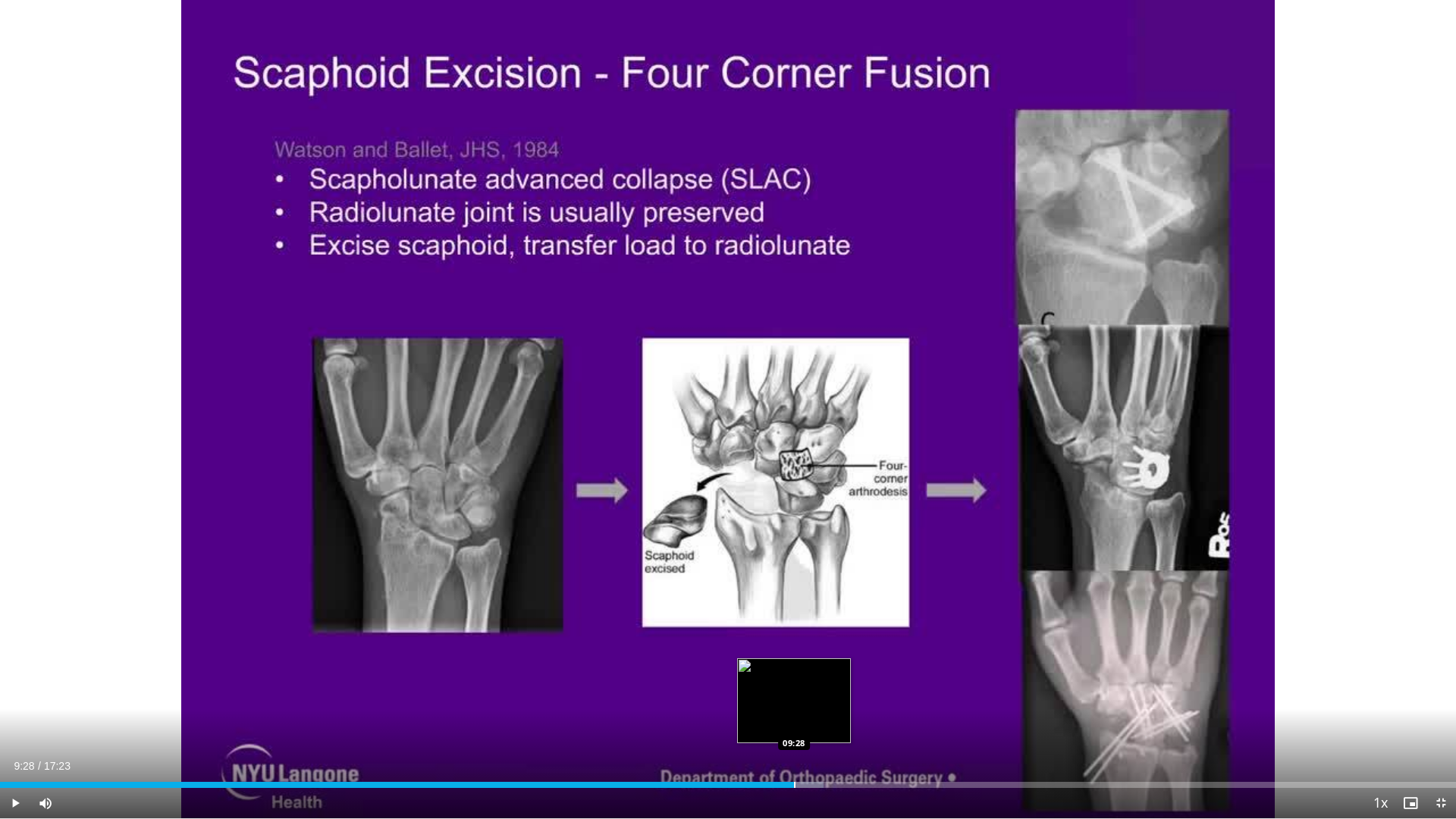
click at [794, 722] on div "Progress Bar" at bounding box center [795, 784] width 2 height 6
click at [825, 722] on div "Progress Bar" at bounding box center [825, 784] width 2 height 6
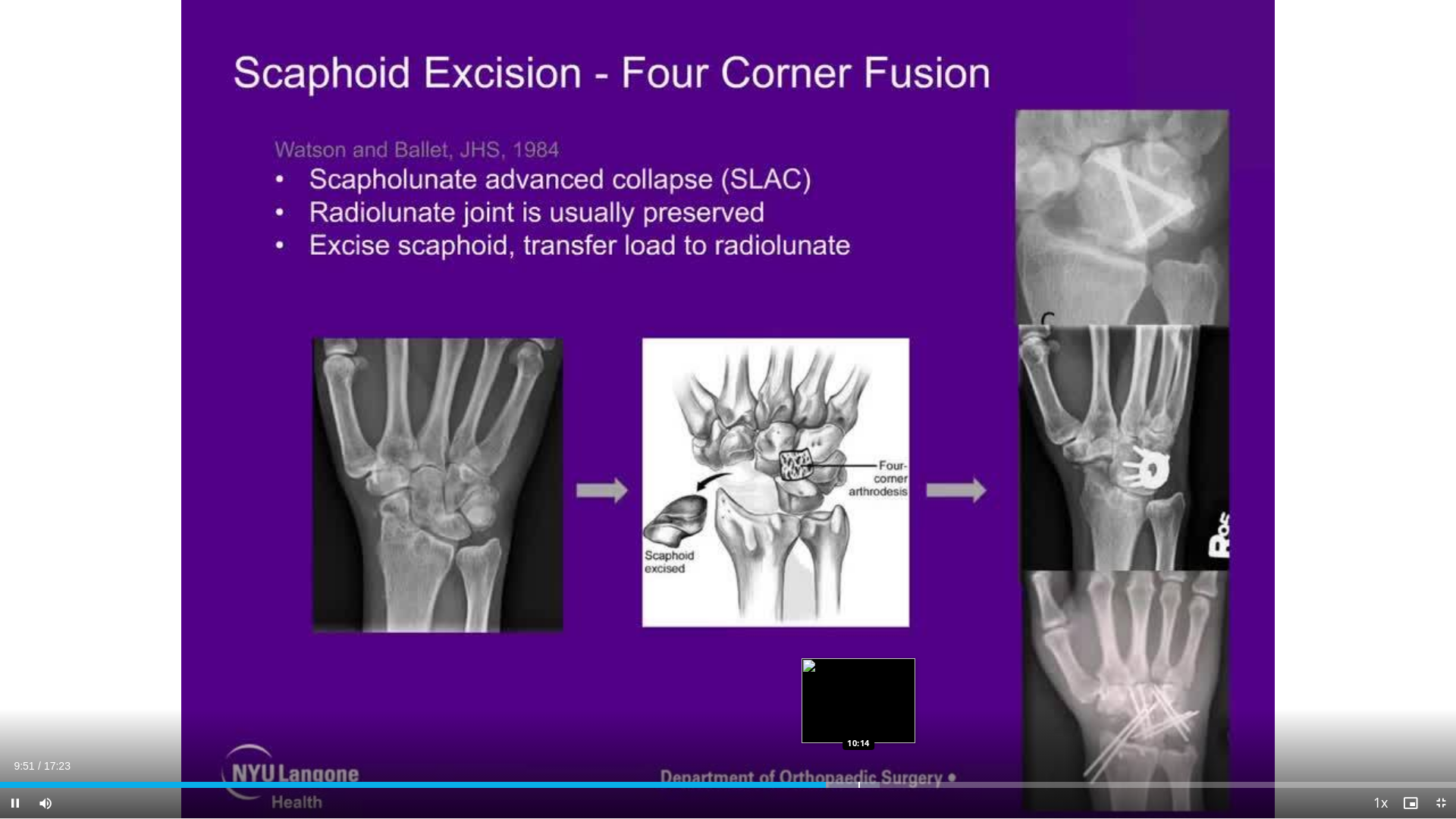
click at [863, 722] on div "Loaded : 60.40% 09:51 10:14" at bounding box center [728, 780] width 1456 height 14
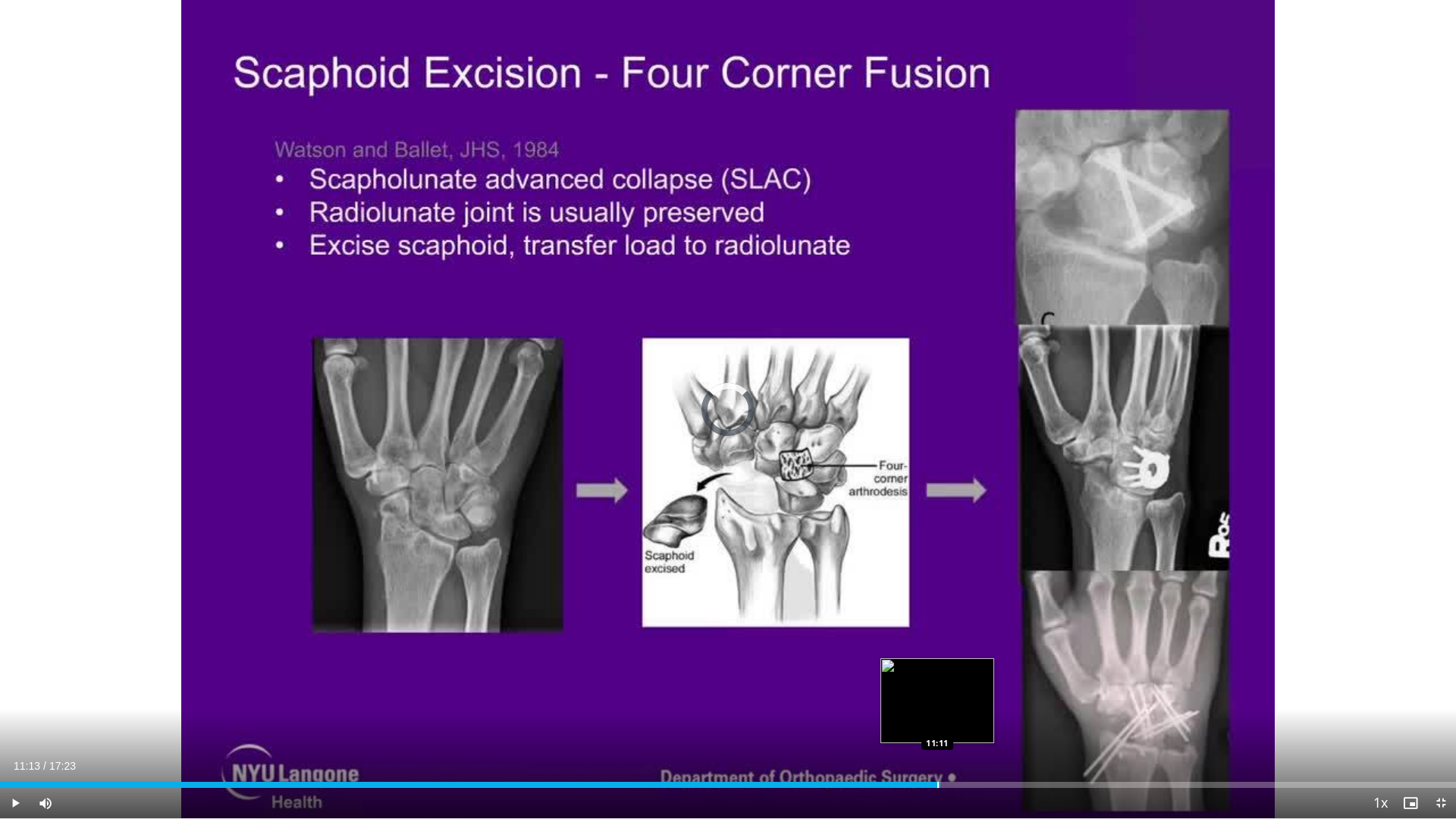
click at [940, 722] on div "Loaded : 63.28% 11:13 11:11" at bounding box center [728, 780] width 1456 height 14
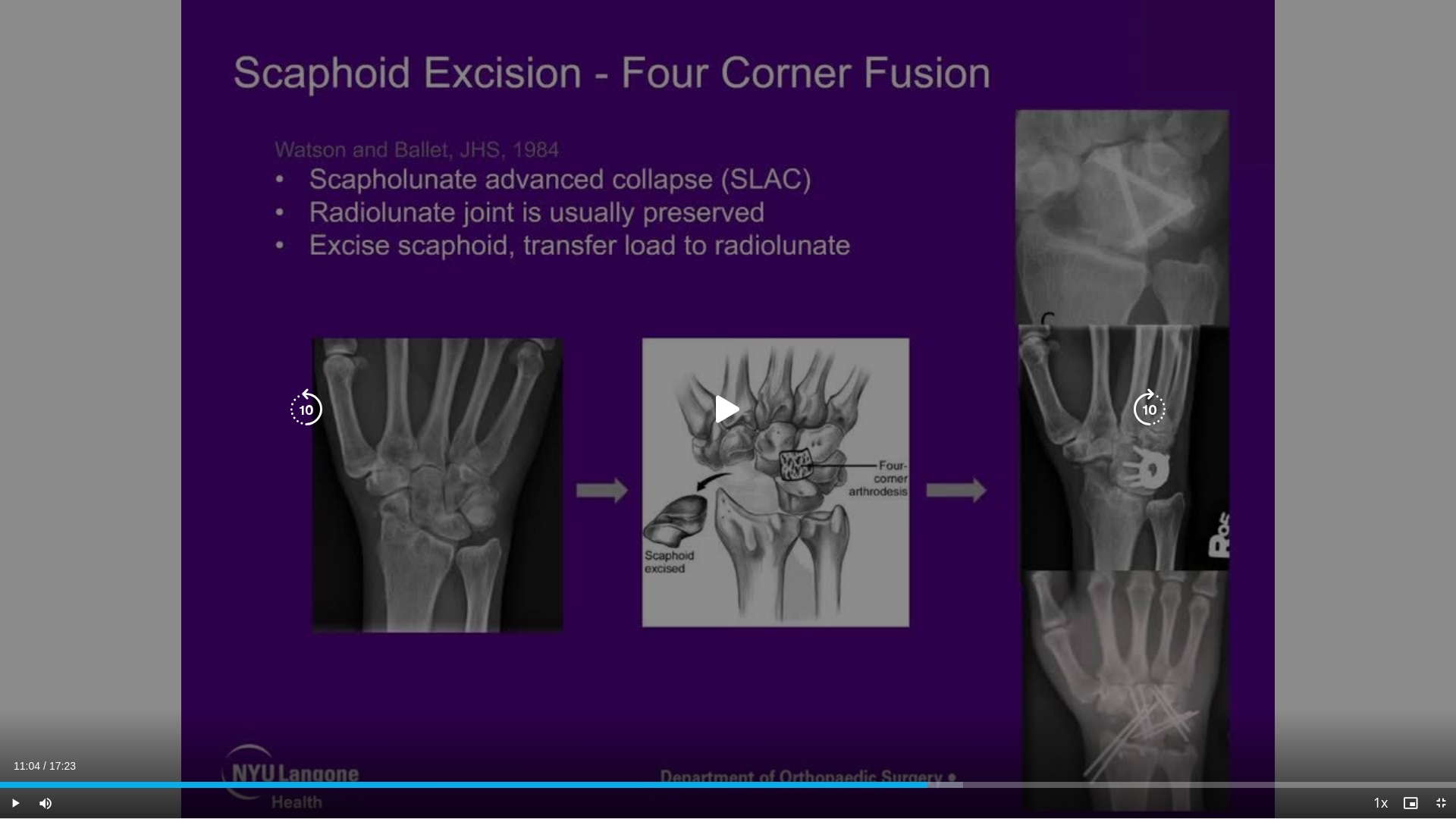
click at [926, 722] on div "Loaded : 66.16% 11:04 11:04" at bounding box center [728, 780] width 1456 height 14
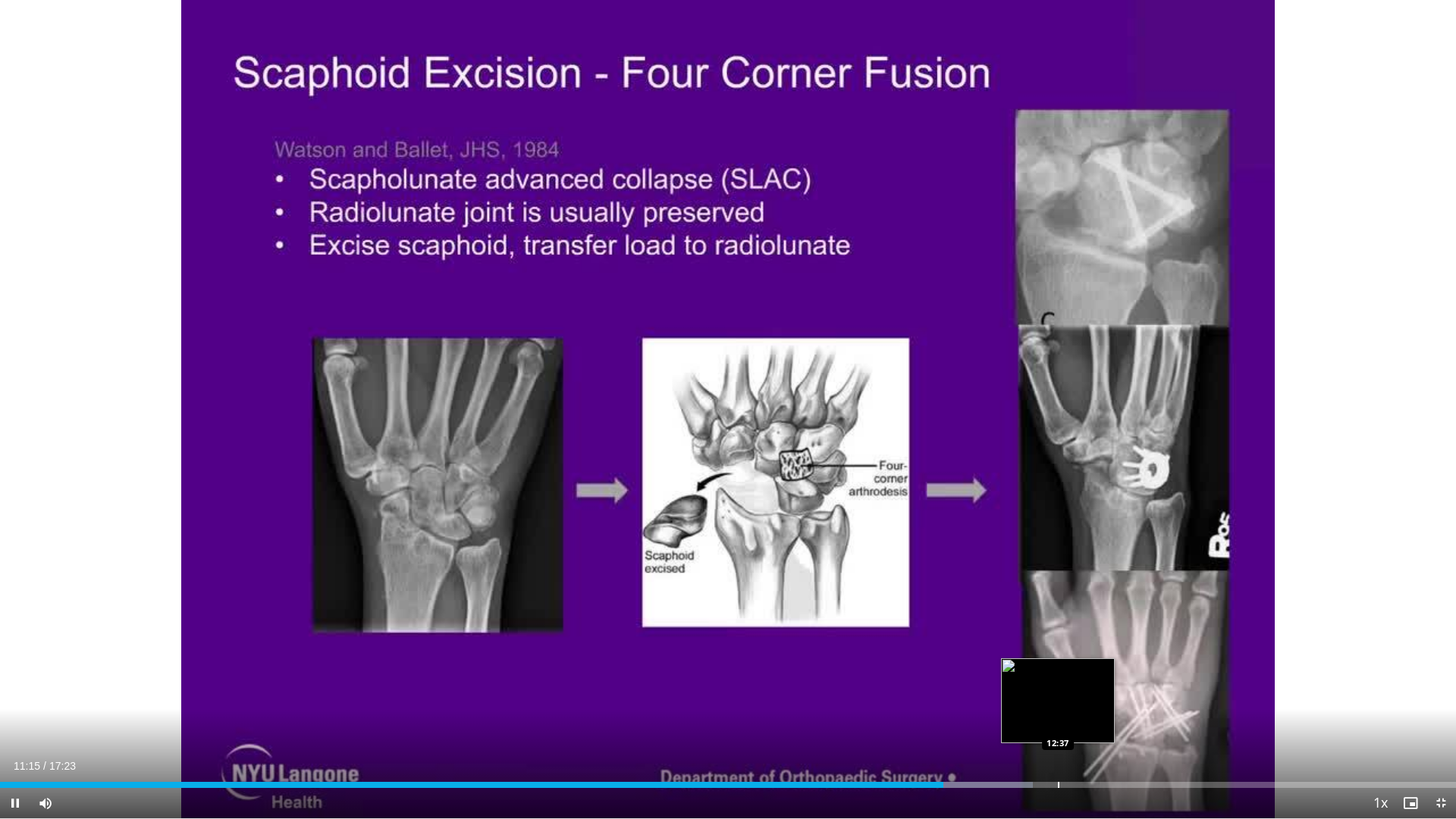
click at [1058, 722] on div "Progress Bar" at bounding box center [1059, 784] width 2 height 6
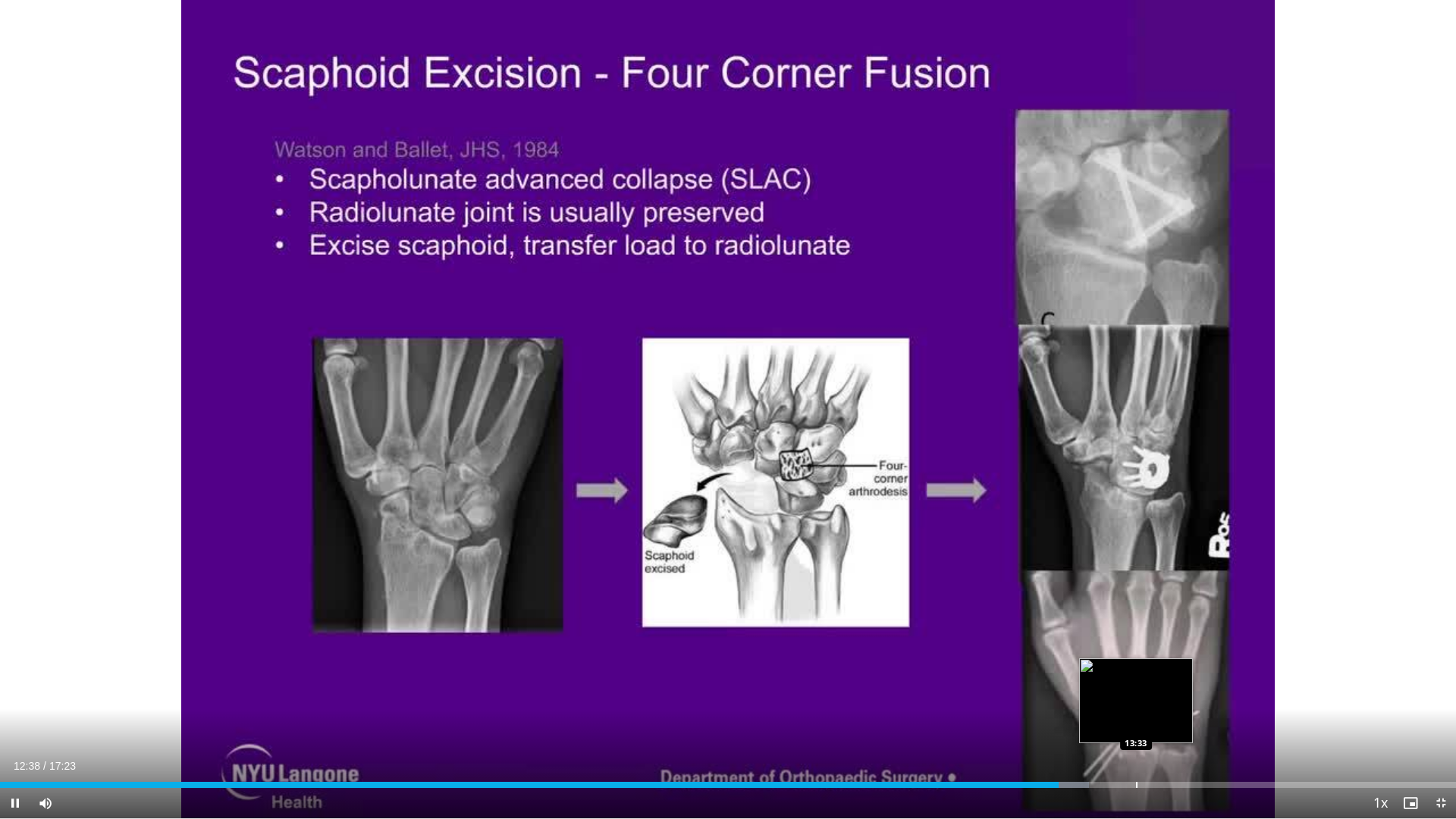
click at [1136, 722] on div "Progress Bar" at bounding box center [1136, 784] width 2 height 6
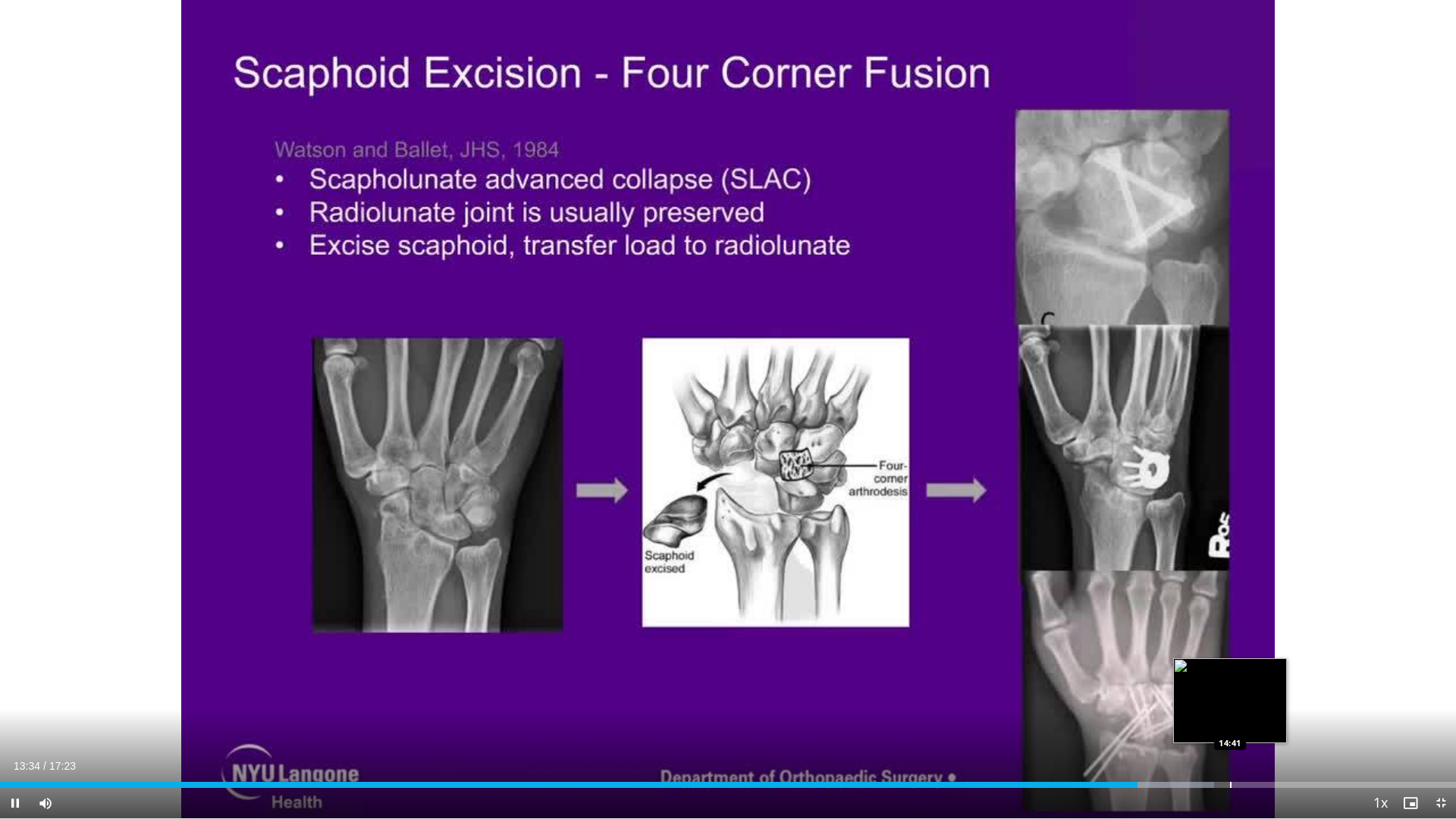
click at [1231, 722] on div "Progress Bar" at bounding box center [1231, 784] width 2 height 6
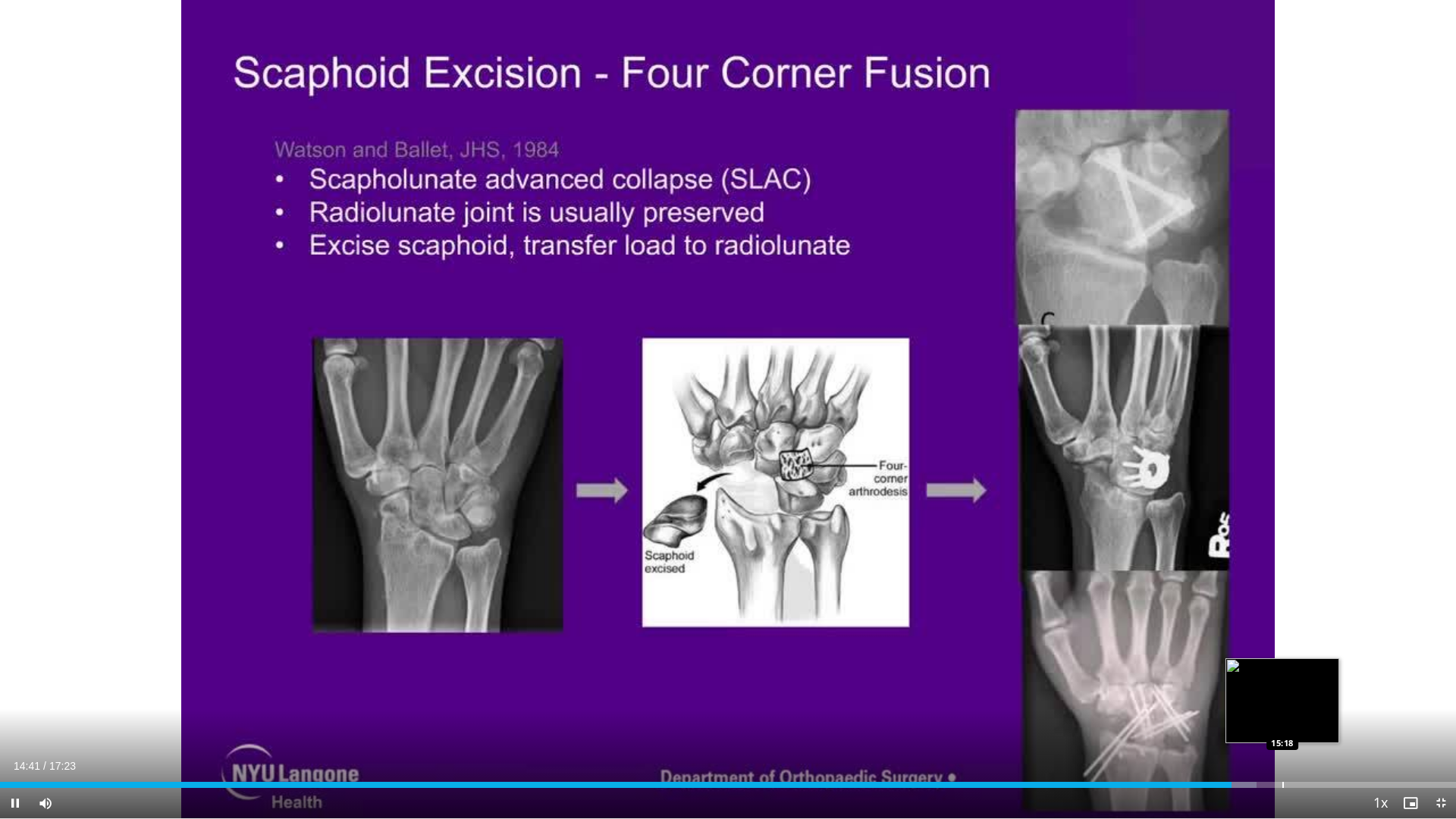
click at [1282, 722] on div "Progress Bar" at bounding box center [1283, 784] width 2 height 6
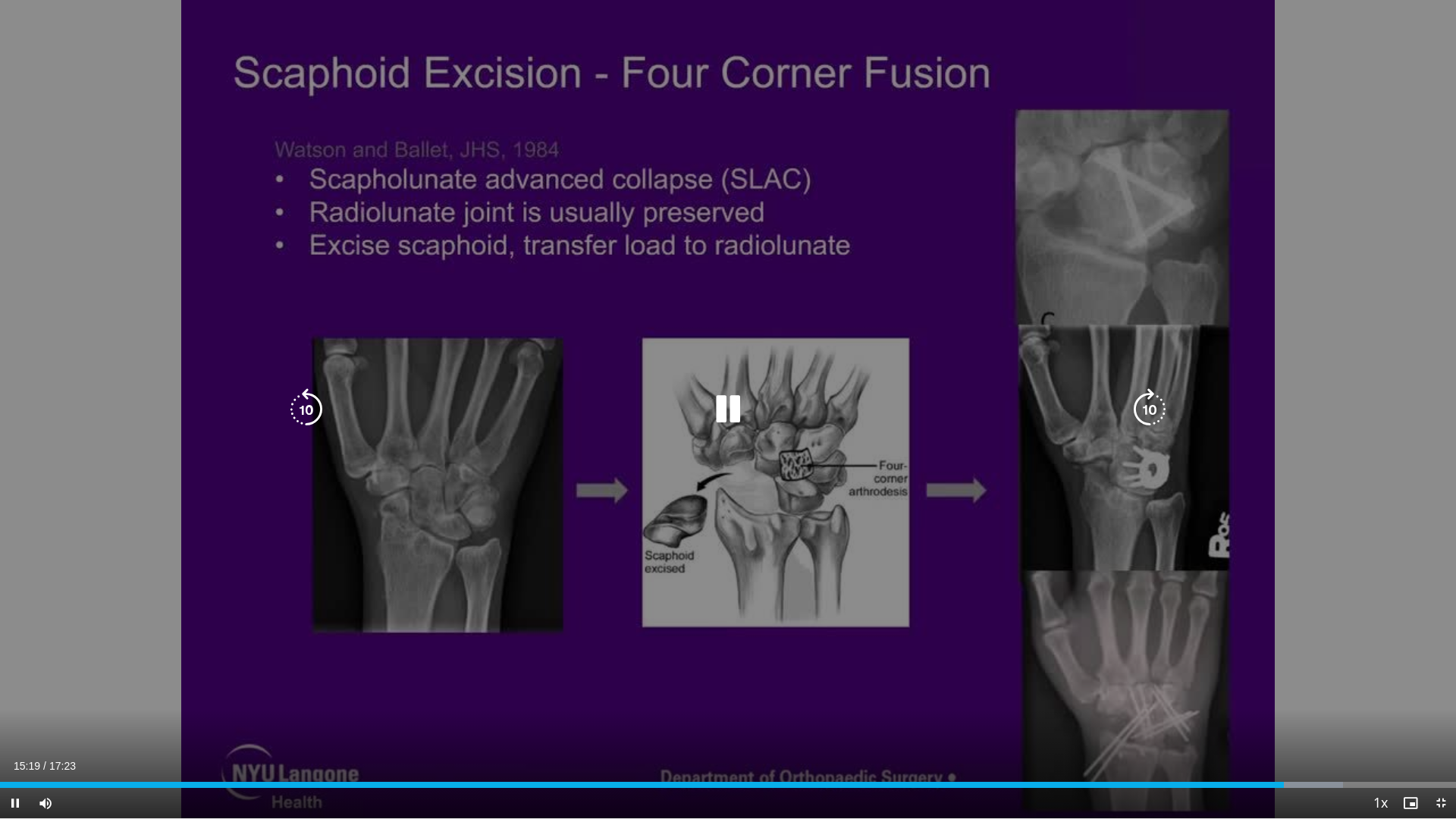
click at [1430, 722] on div "10 seconds Tap to unmute" at bounding box center [728, 409] width 1456 height 818
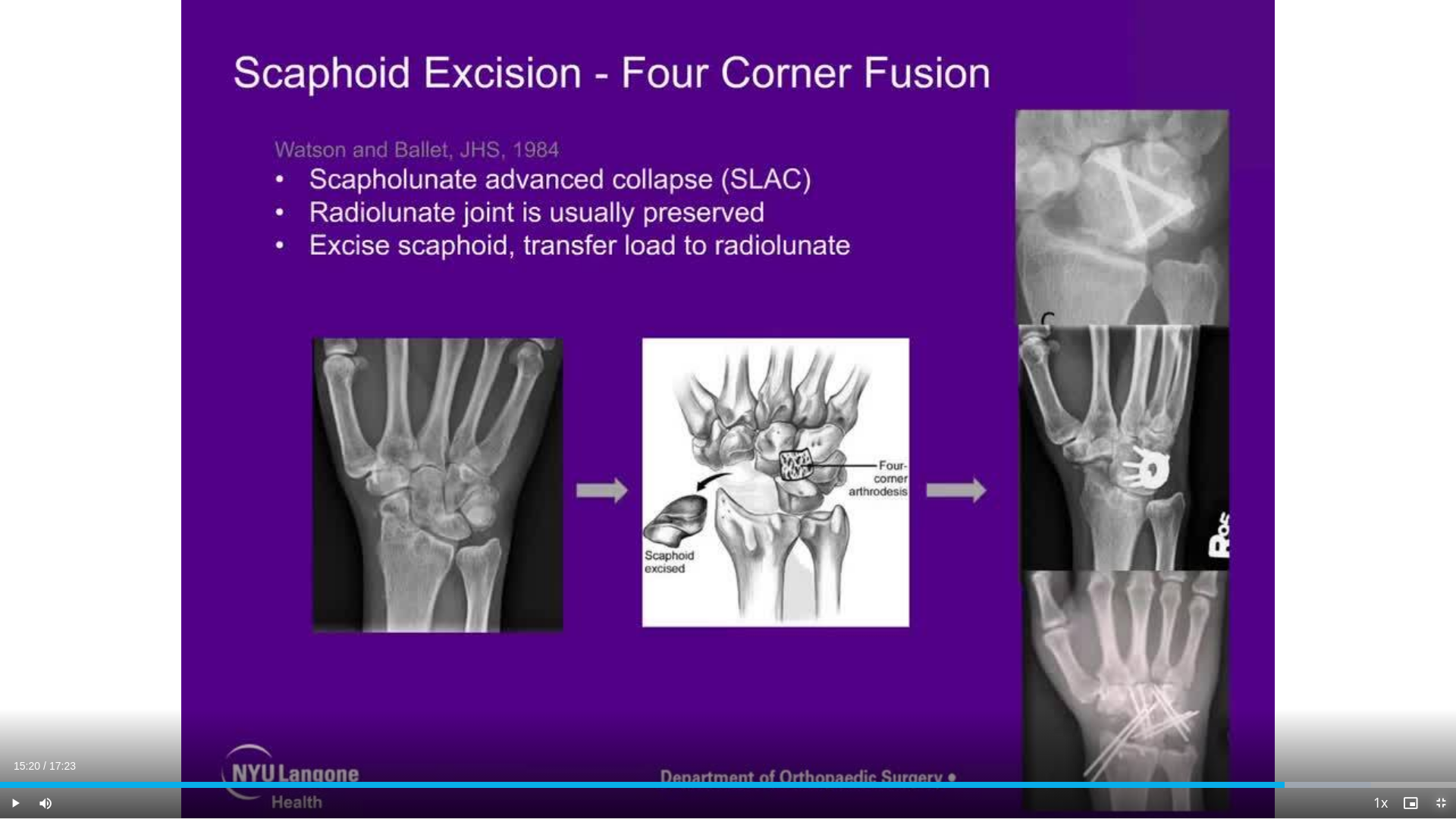
click at [1442, 722] on span "Video Player" at bounding box center [1440, 803] width 31 height 31
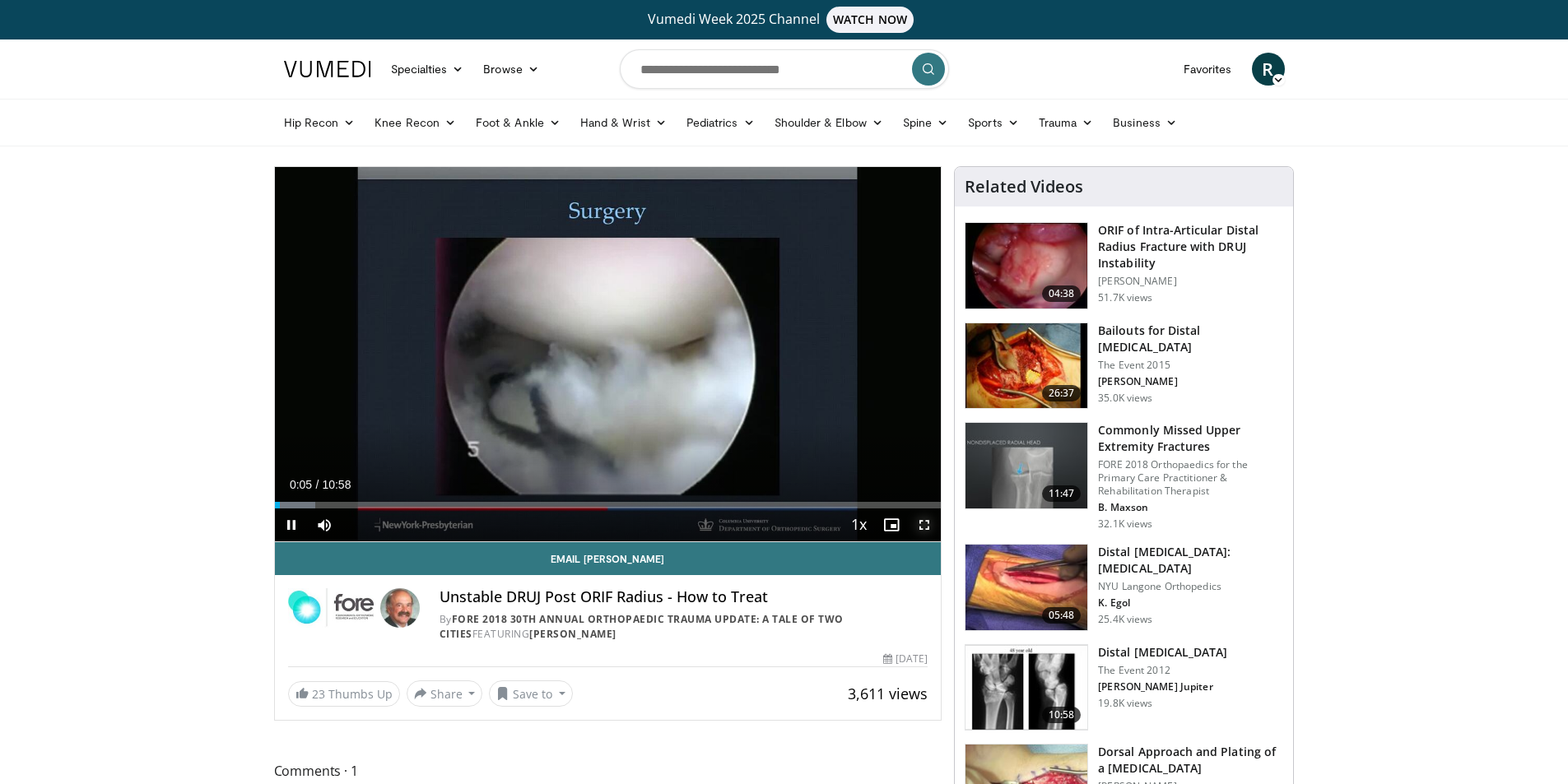
click at [923, 521] on span "Video Player" at bounding box center [924, 524] width 33 height 33
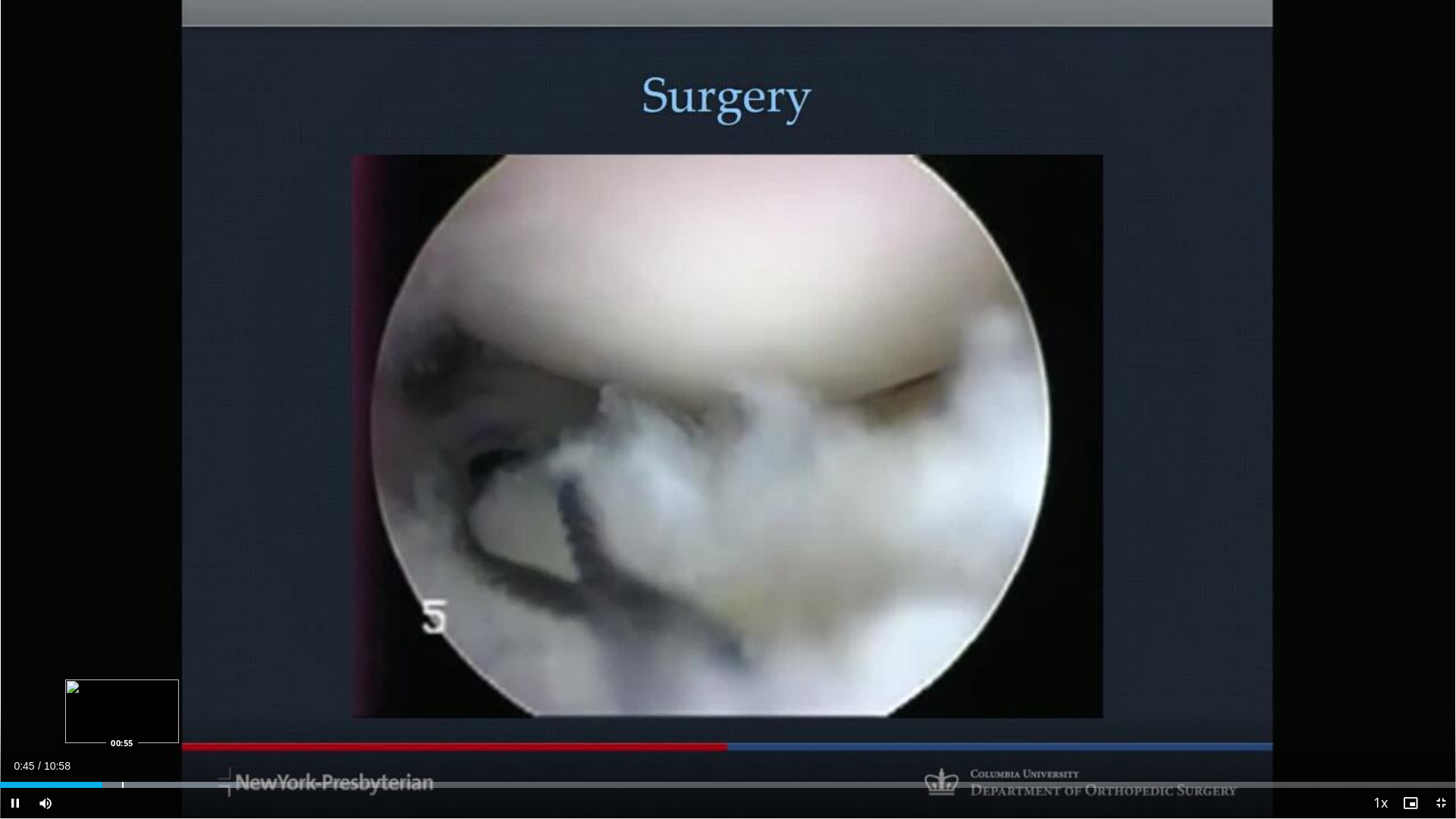
click at [123, 722] on div "Loaded : 16.57% 00:46 00:55" at bounding box center [728, 784] width 1456 height 6
click at [164, 722] on div "Loaded : 18.08% 01:14 01:13" at bounding box center [728, 780] width 1456 height 14
click at [247, 722] on div "Progress Bar" at bounding box center [247, 784] width 2 height 6
click at [287, 722] on div "Loaded : 24.11% 02:09 02:09" at bounding box center [728, 784] width 1456 height 6
click at [314, 722] on div "Progress Bar" at bounding box center [331, 784] width 215 height 6
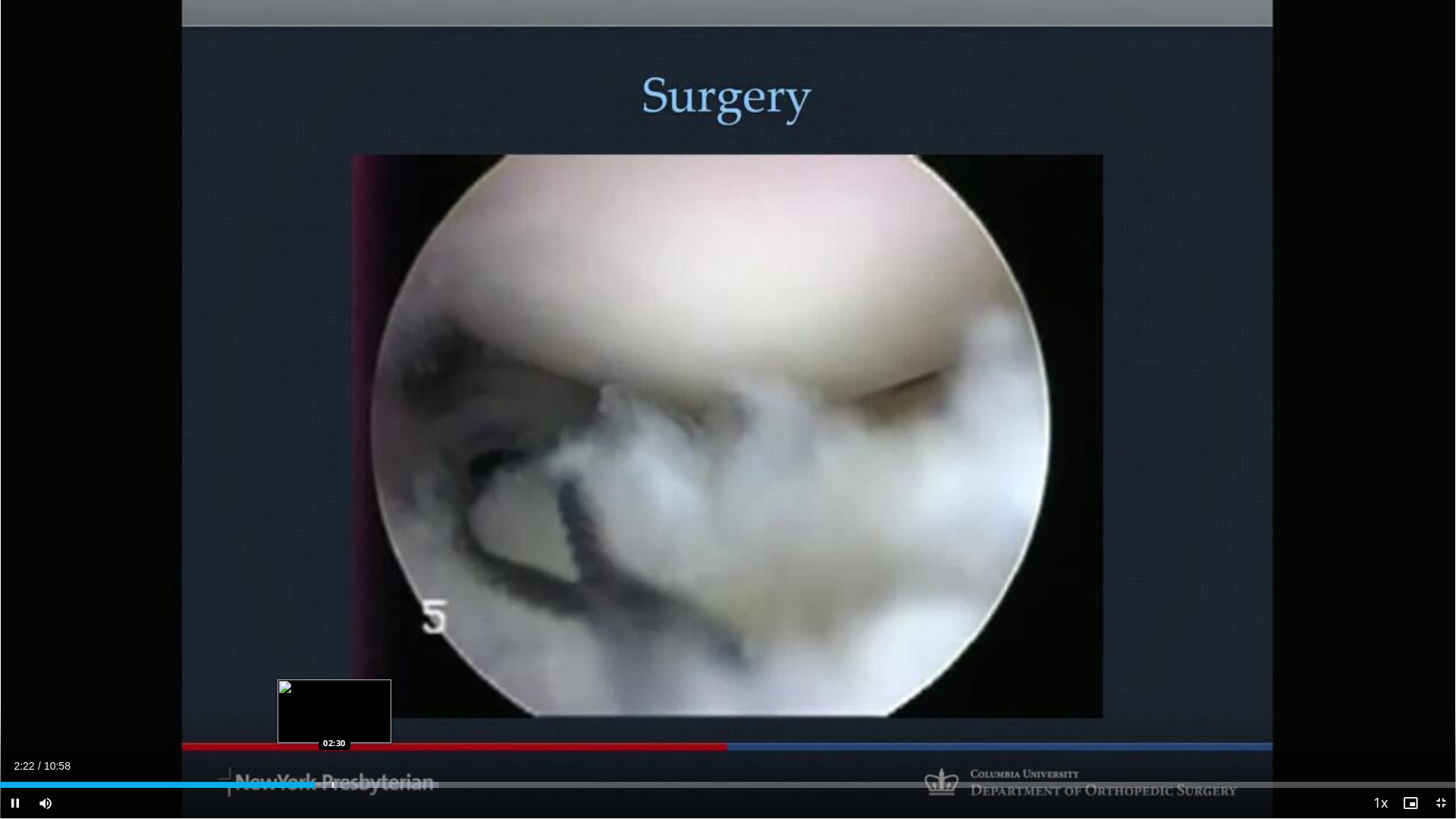
click at [336, 722] on div "Progress Bar" at bounding box center [344, 784] width 191 height 6
click at [412, 722] on div "Loaded : 33.15% 02:36 03:06" at bounding box center [728, 780] width 1456 height 14
click at [447, 722] on div "Loaded : 33.15% 03:07 03:22" at bounding box center [728, 780] width 1456 height 14
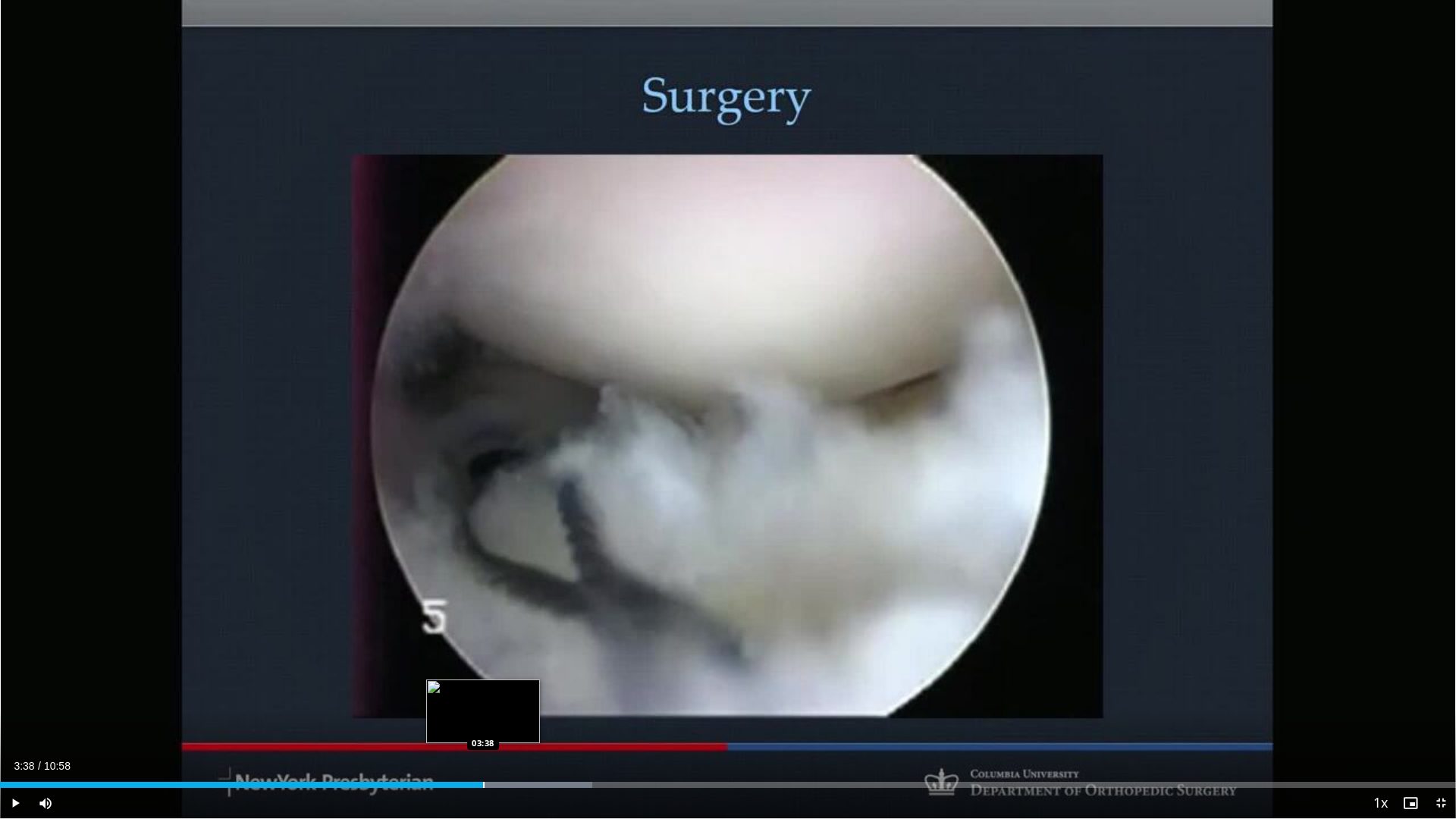
click at [483, 722] on div "Loaded : 40.69% 03:38 03:38" at bounding box center [728, 780] width 1456 height 14
click at [523, 722] on div "Loaded : 40.69% 03:38 03:54" at bounding box center [728, 784] width 1456 height 6
click at [545, 722] on div "Progress Bar" at bounding box center [545, 784] width 2 height 6
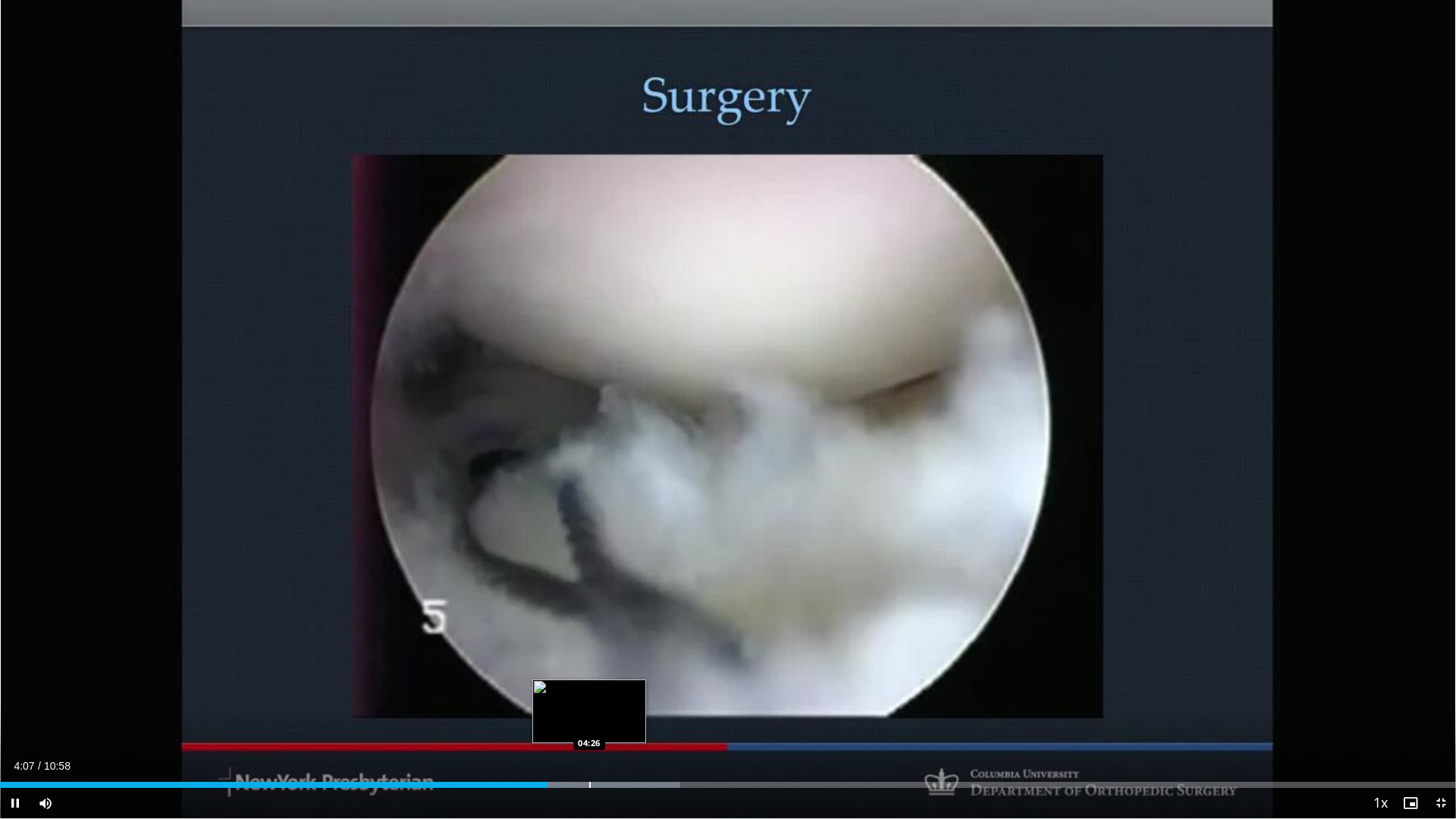
click at [589, 722] on div "Loaded : 46.72% 04:07 04:26" at bounding box center [728, 780] width 1456 height 14
click at [623, 722] on div "Loaded : 49.73% 04:27 04:41" at bounding box center [728, 780] width 1456 height 14
click at [653, 722] on div "Progress Bar" at bounding box center [653, 784] width 2 height 6
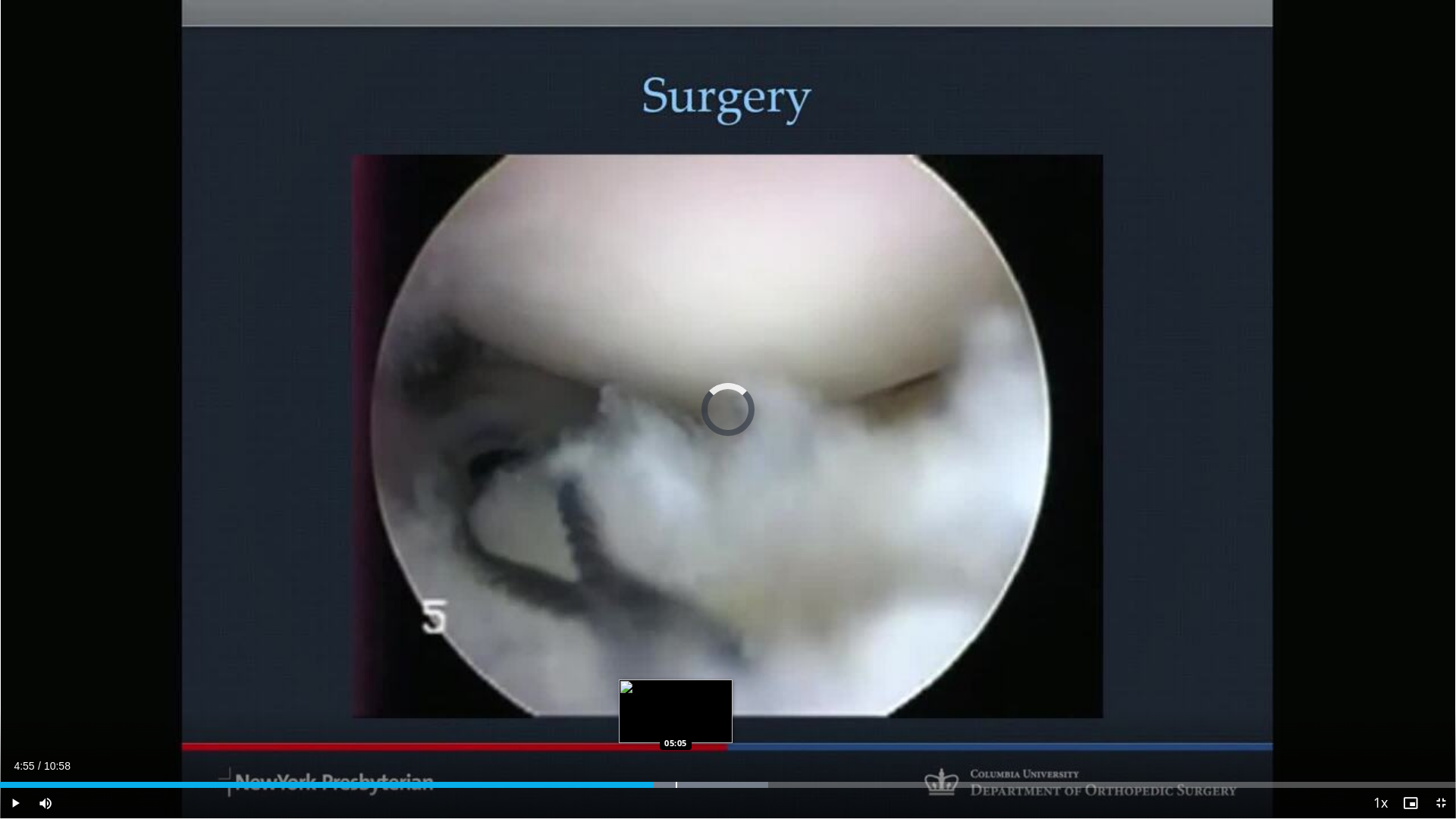
click at [675, 722] on div "Progress Bar" at bounding box center [676, 784] width 2 height 6
click at [731, 722] on div "Loaded : 57.27% 05:14 05:30" at bounding box center [728, 780] width 1456 height 14
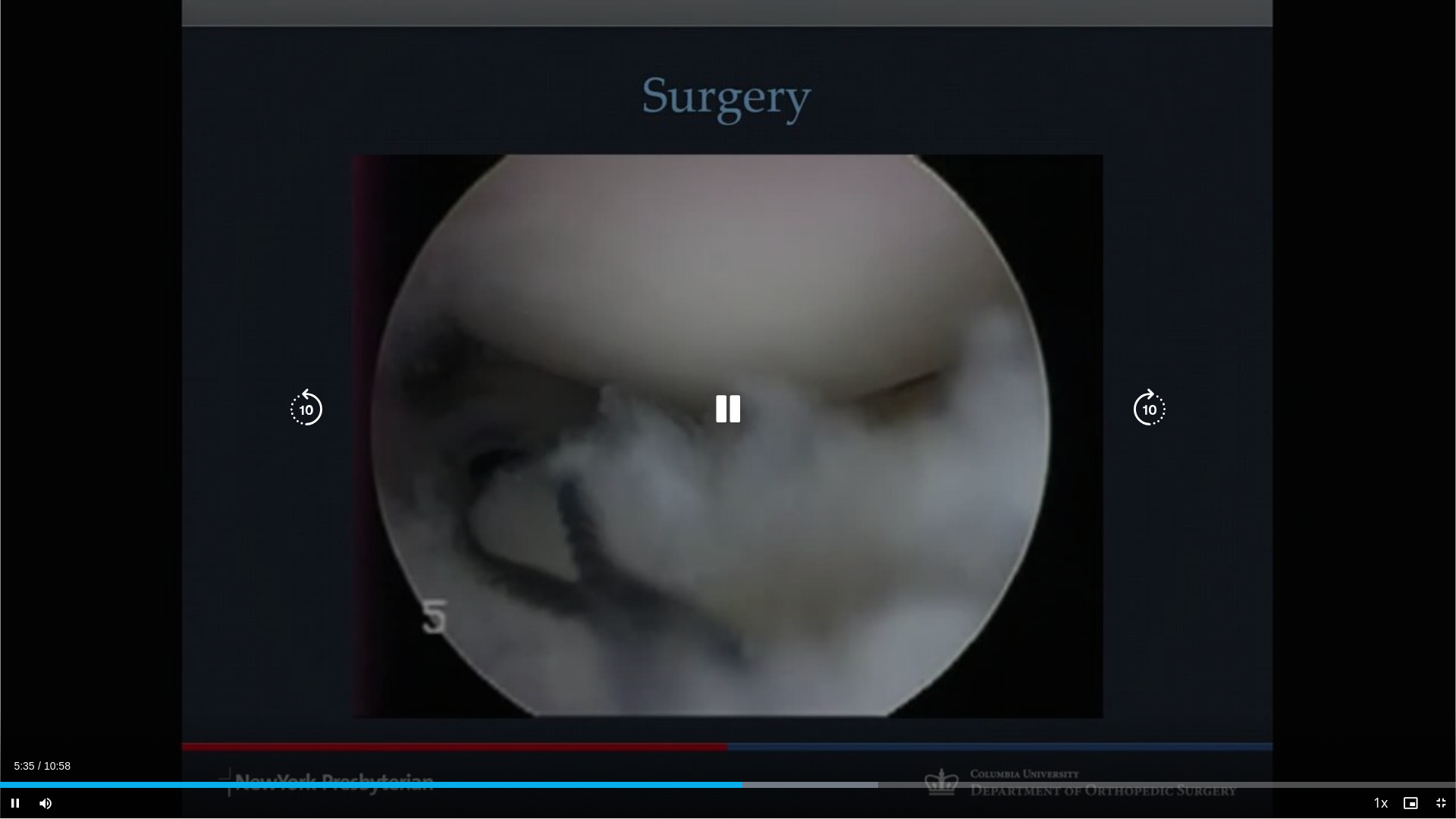
click at [734, 638] on div "10 seconds Tap to unmute" at bounding box center [728, 409] width 1456 height 818
click at [707, 398] on icon "Video Player" at bounding box center [728, 409] width 42 height 42
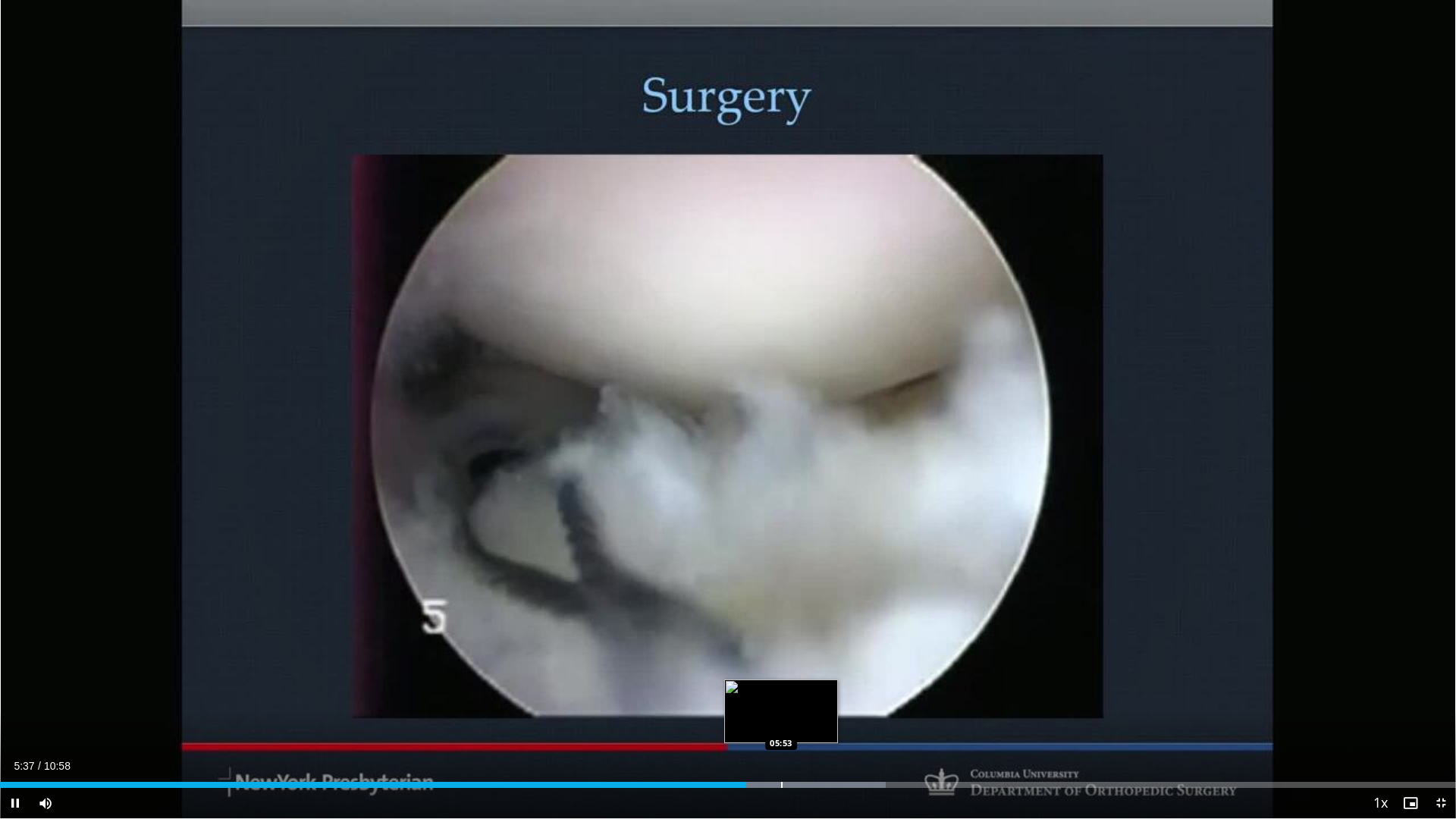
click at [785, 722] on div "Loaded : 60.84% 05:37 05:53" at bounding box center [728, 784] width 1456 height 6
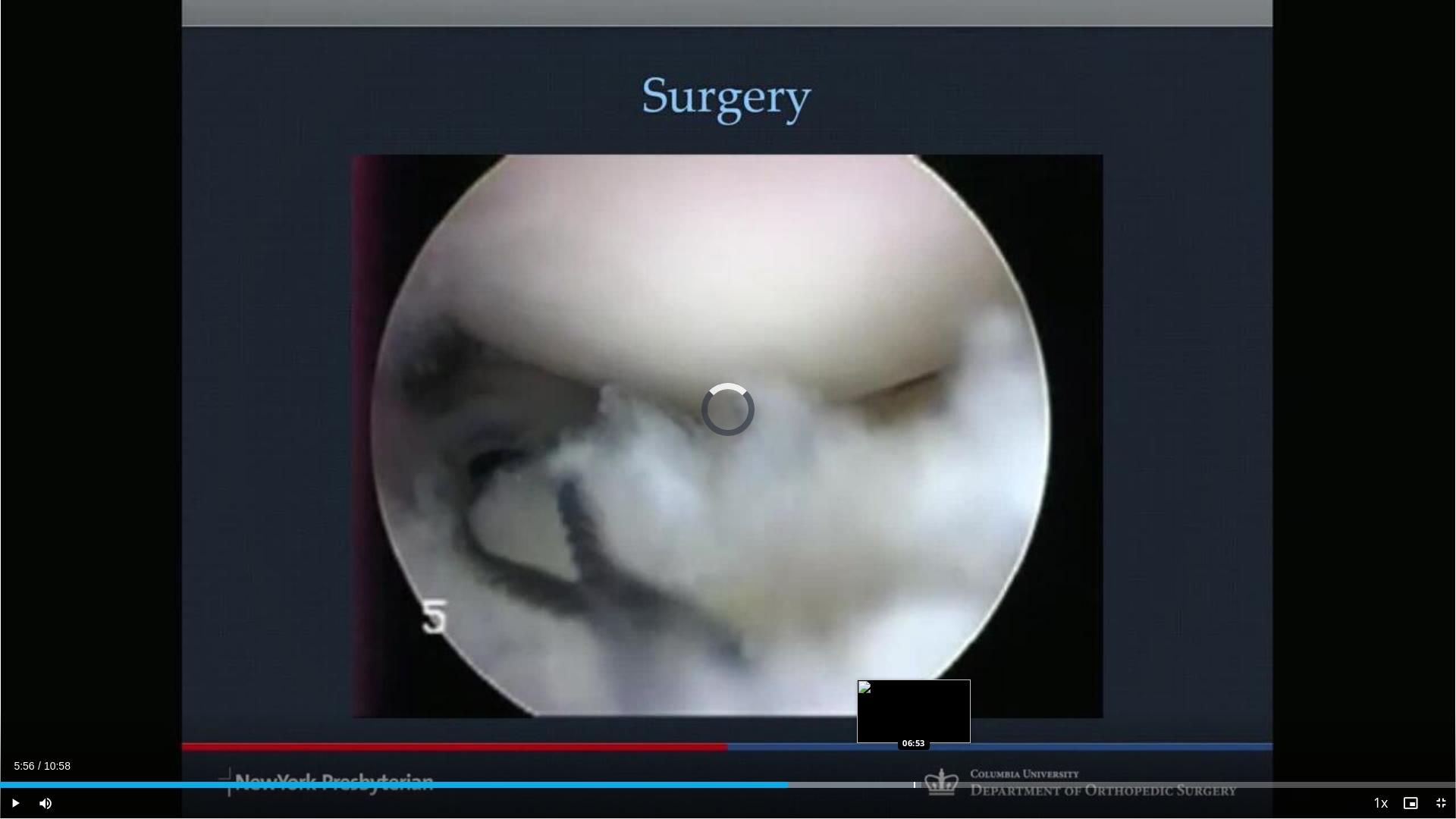
click at [914, 722] on div "Loaded : 63.30% 05:56 06:53" at bounding box center [728, 780] width 1456 height 14
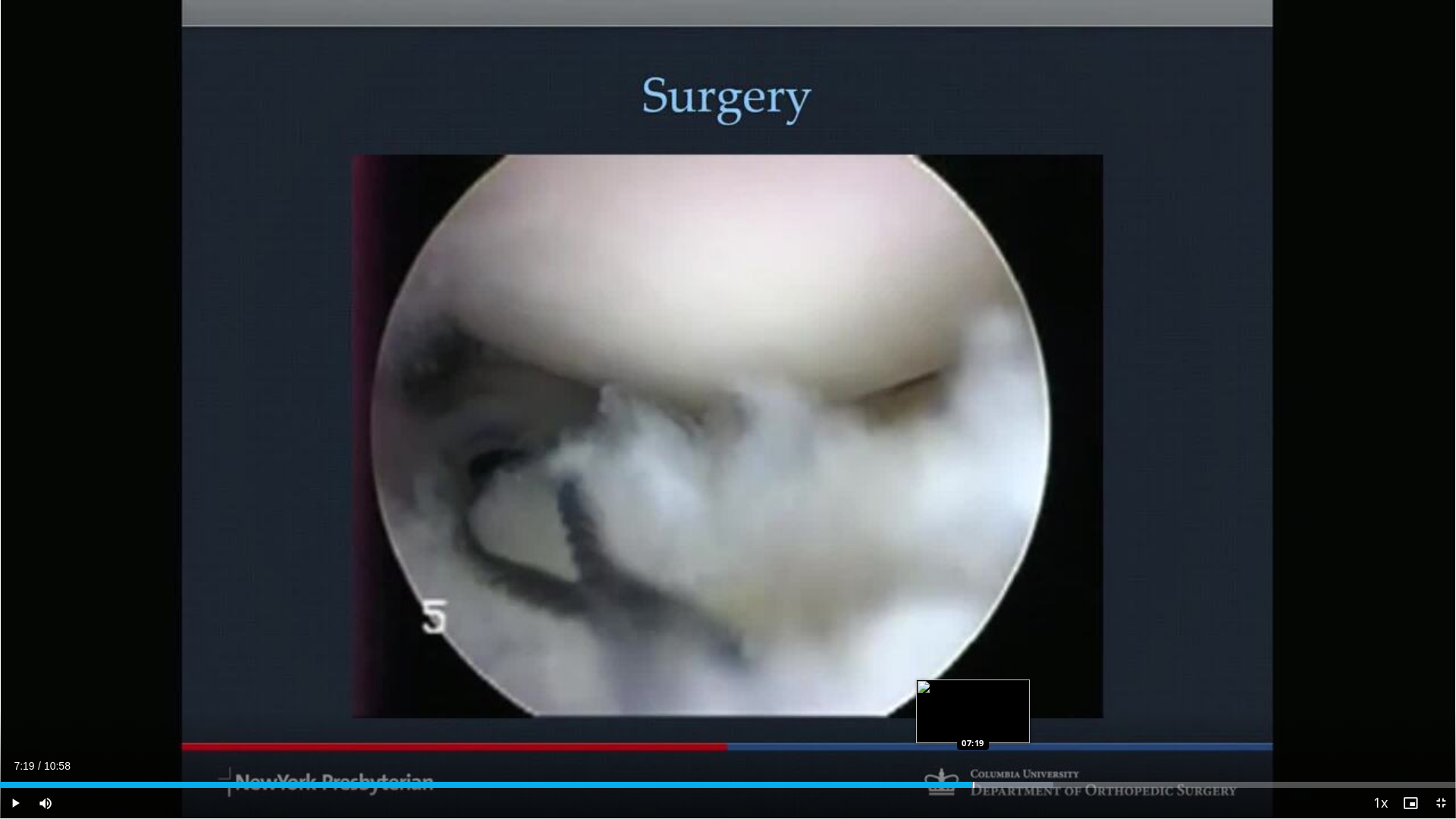
click at [971, 722] on div "Loaded : 72.34% 07:19 07:19" at bounding box center [728, 784] width 1456 height 6
click at [1004, 722] on div "Loaded : 74.53% 07:19 07:30" at bounding box center [728, 784] width 1456 height 6
click at [1040, 722] on div "Progress Bar" at bounding box center [1040, 784] width 2 height 6
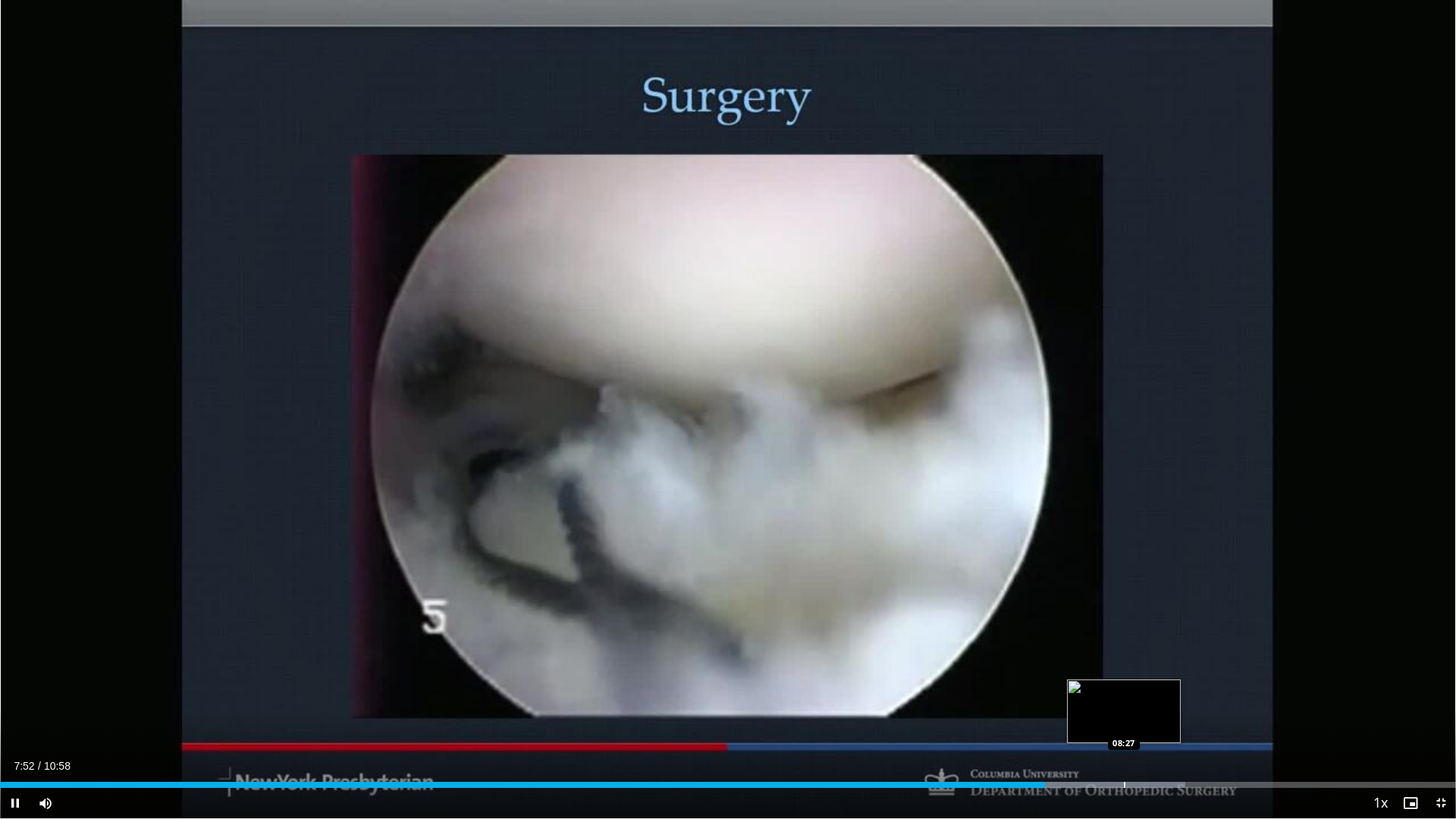
click at [1123, 722] on div "Progress Bar" at bounding box center [1124, 784] width 2 height 6
click at [1182, 722] on div "Loaded : 86.70% 08:54 08:54" at bounding box center [728, 780] width 1456 height 14
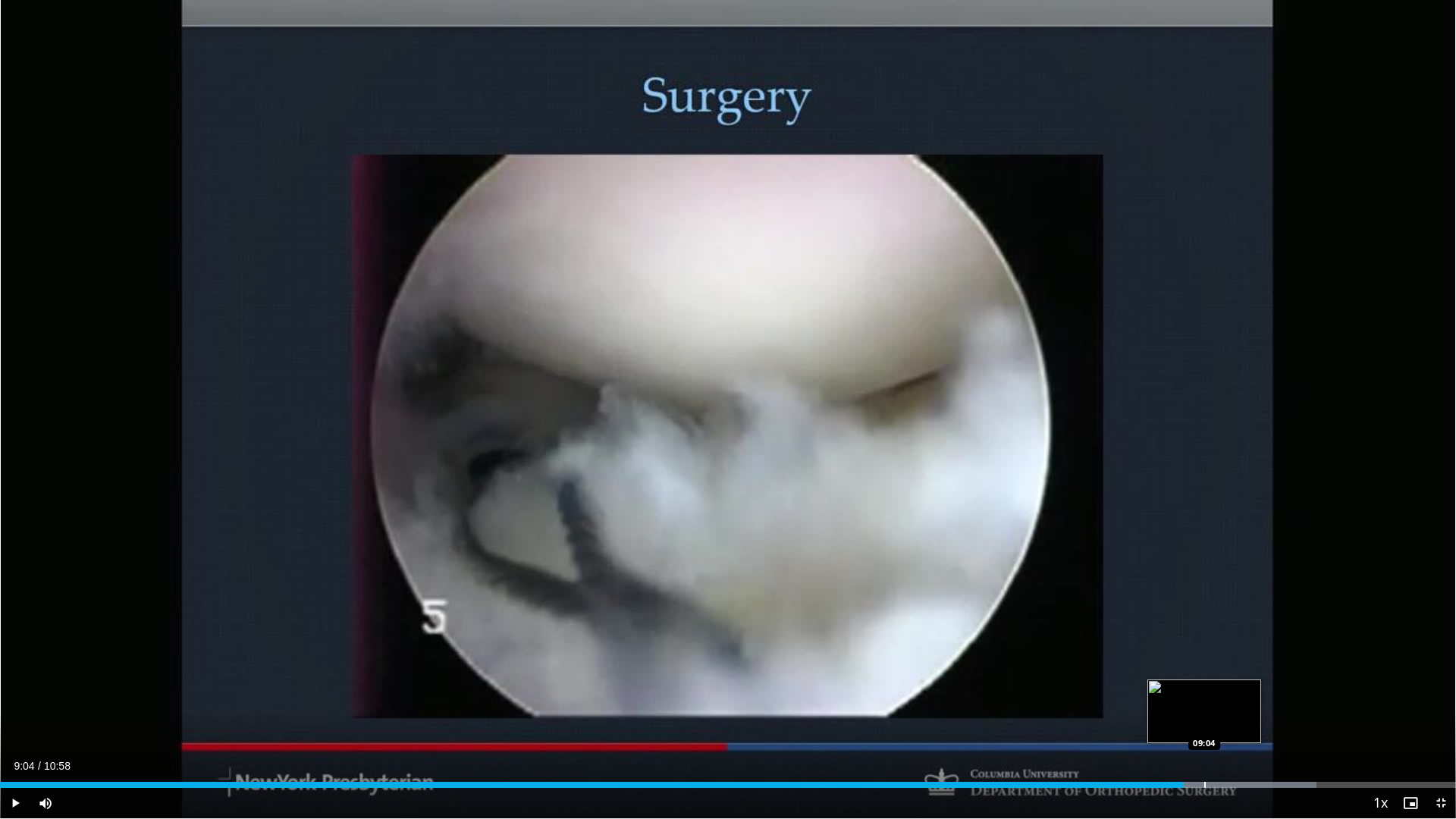
click at [1204, 722] on div "Loaded : 90.43% 09:04 09:04" at bounding box center [728, 780] width 1456 height 14
click at [1241, 722] on div "Progress Bar" at bounding box center [1241, 784] width 2 height 6
click at [1264, 722] on div "Progress Bar" at bounding box center [1263, 784] width 2 height 6
click at [1302, 722] on div "Loaded : 96.46% 09:33 09:48" at bounding box center [728, 780] width 1456 height 14
click at [1343, 722] on video-js "**********" at bounding box center [728, 409] width 1456 height 819
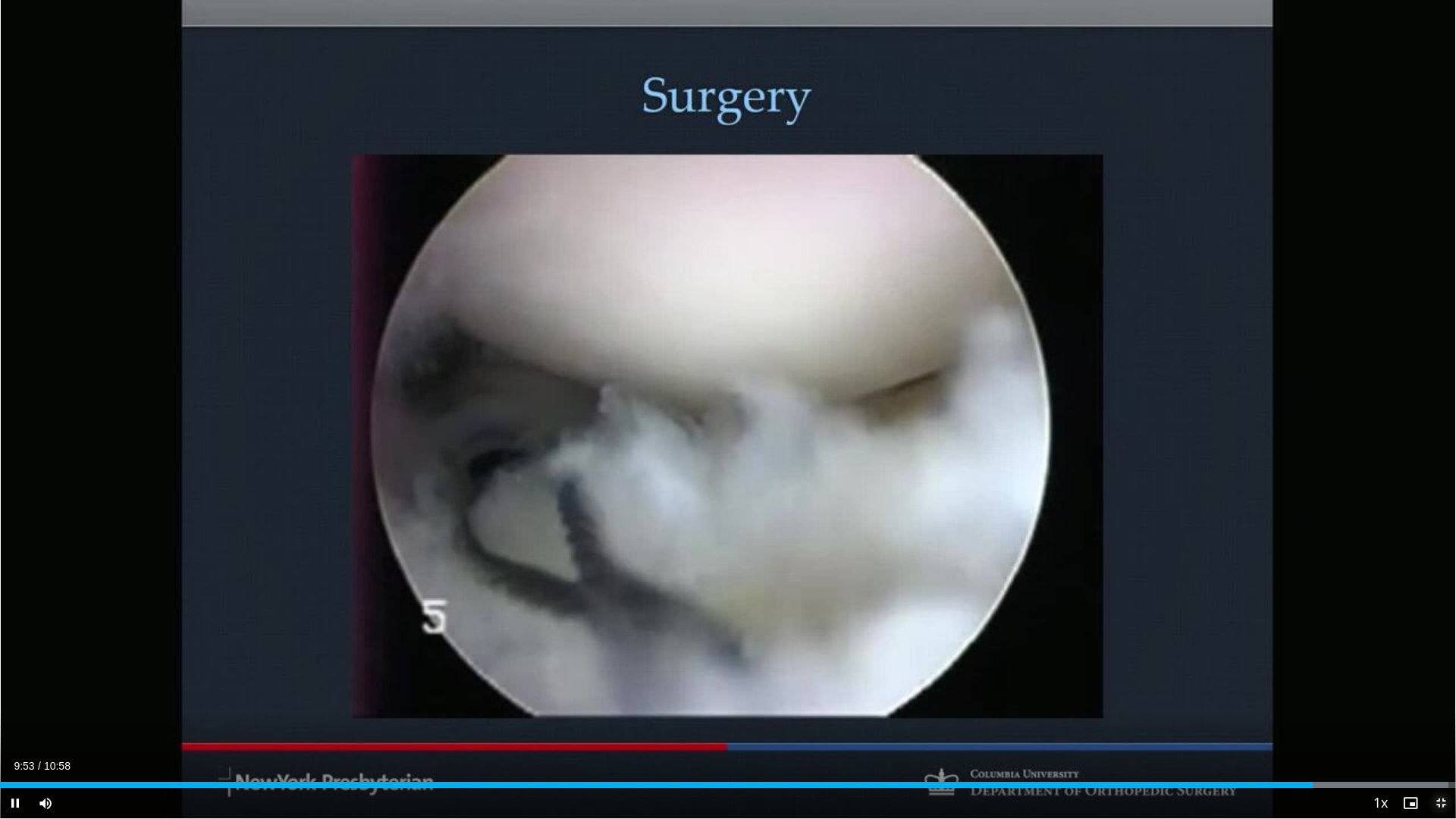
click at [1435, 722] on span "Video Player" at bounding box center [1440, 803] width 31 height 31
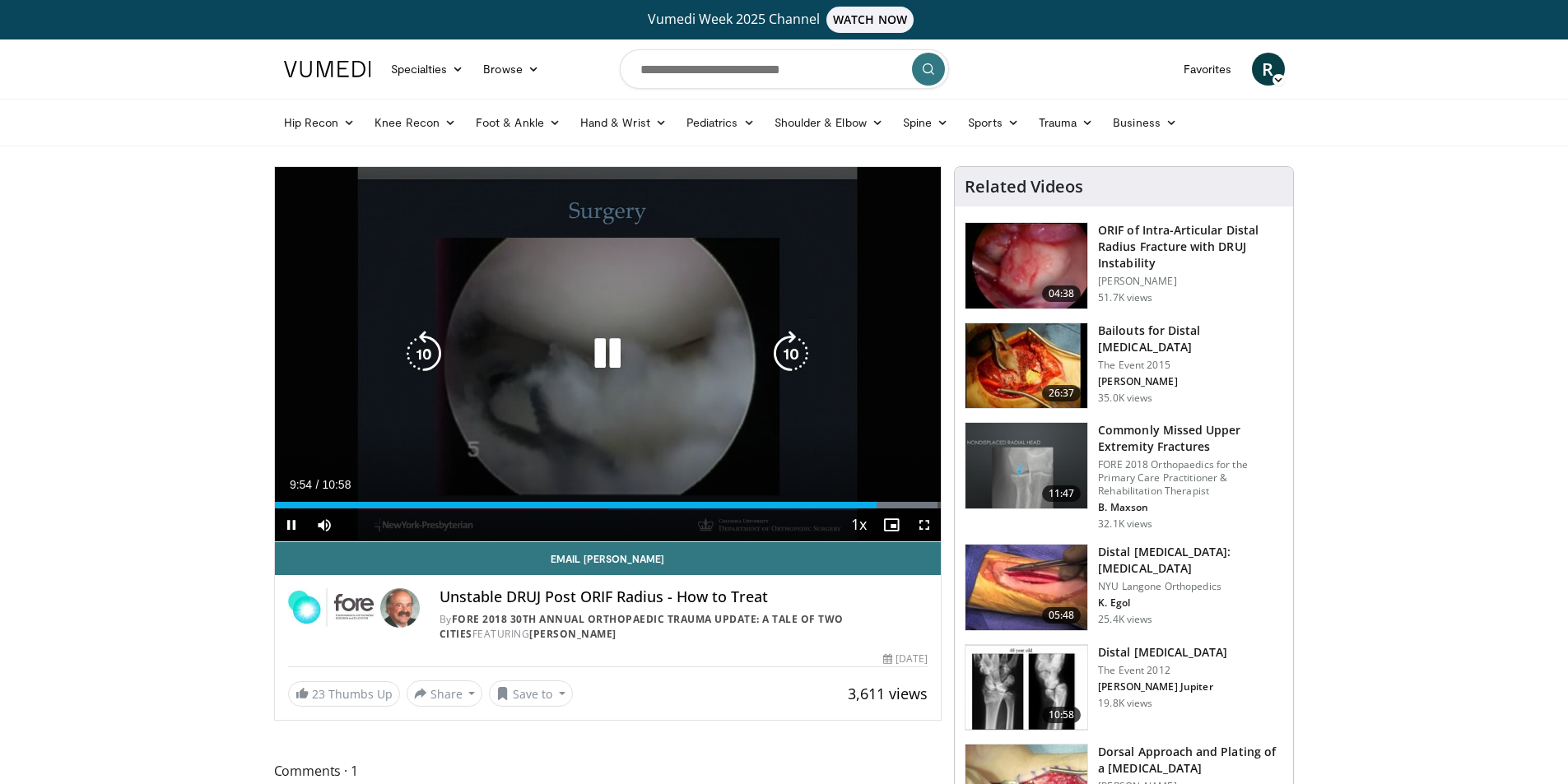
click at [592, 346] on icon "Video Player" at bounding box center [607, 353] width 46 height 46
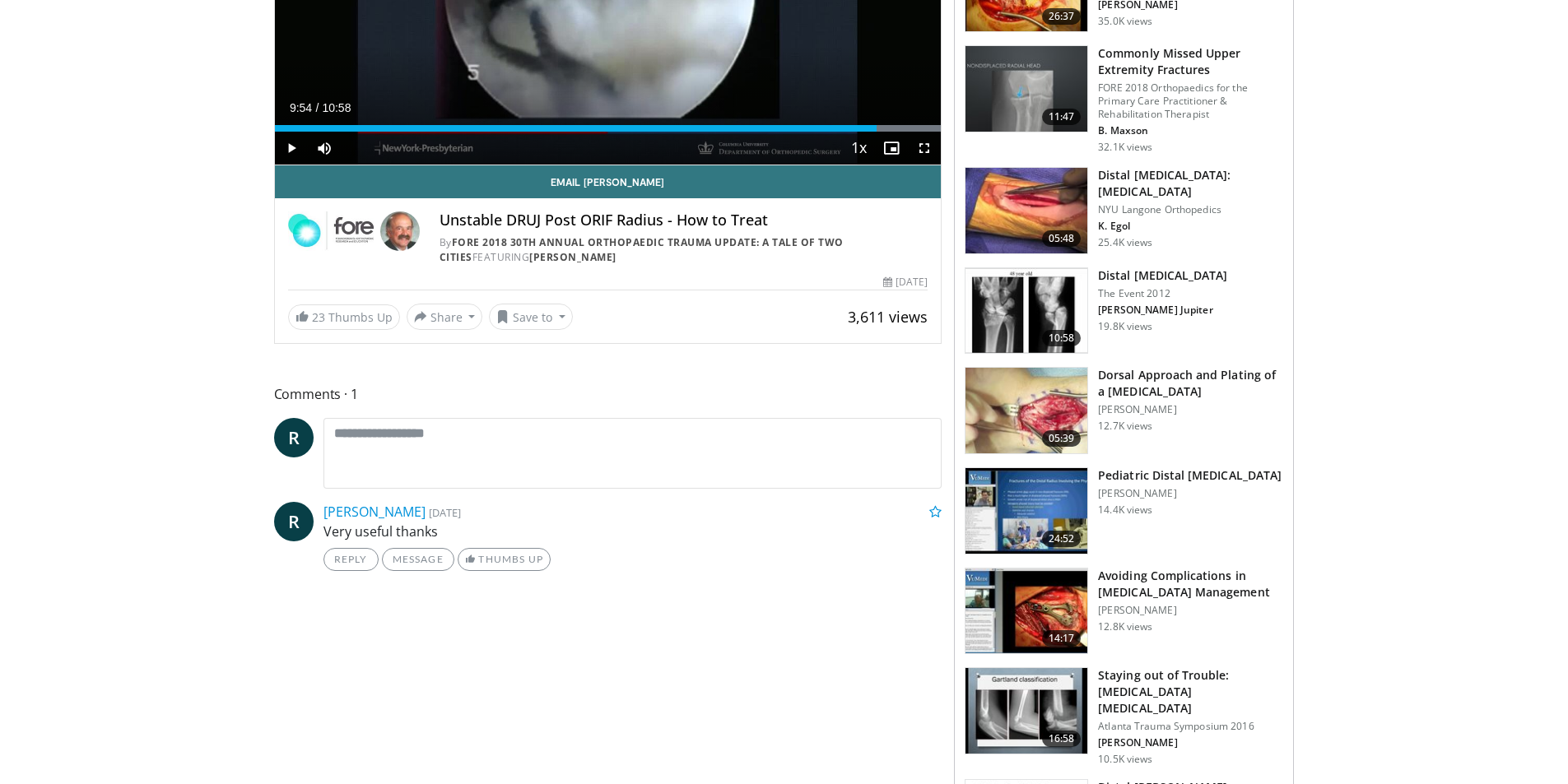
scroll to position [411, 0]
